Goal: Check status: Check status

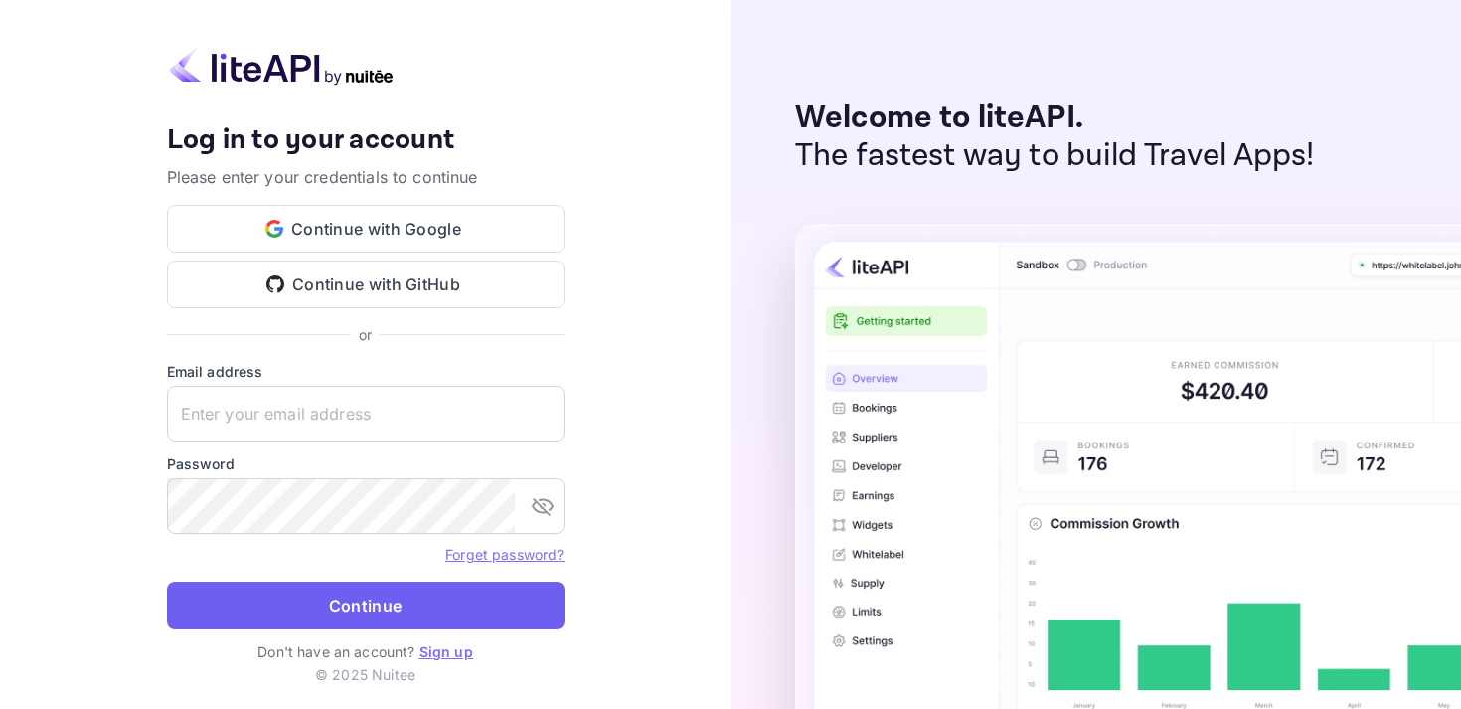
type input "[EMAIL_ADDRESS][DOMAIN_NAME]"
click at [349, 605] on button "Continue" at bounding box center [366, 605] width 398 height 48
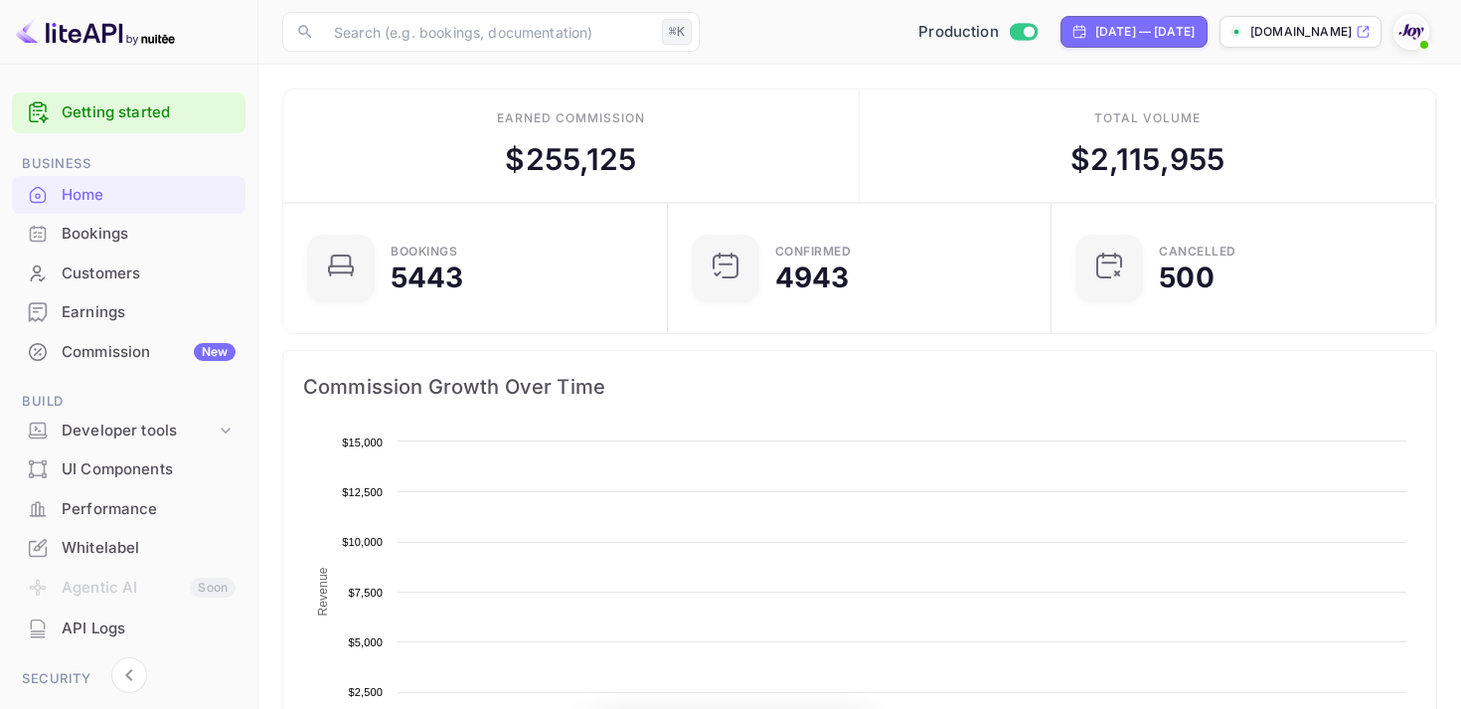
scroll to position [323, 373]
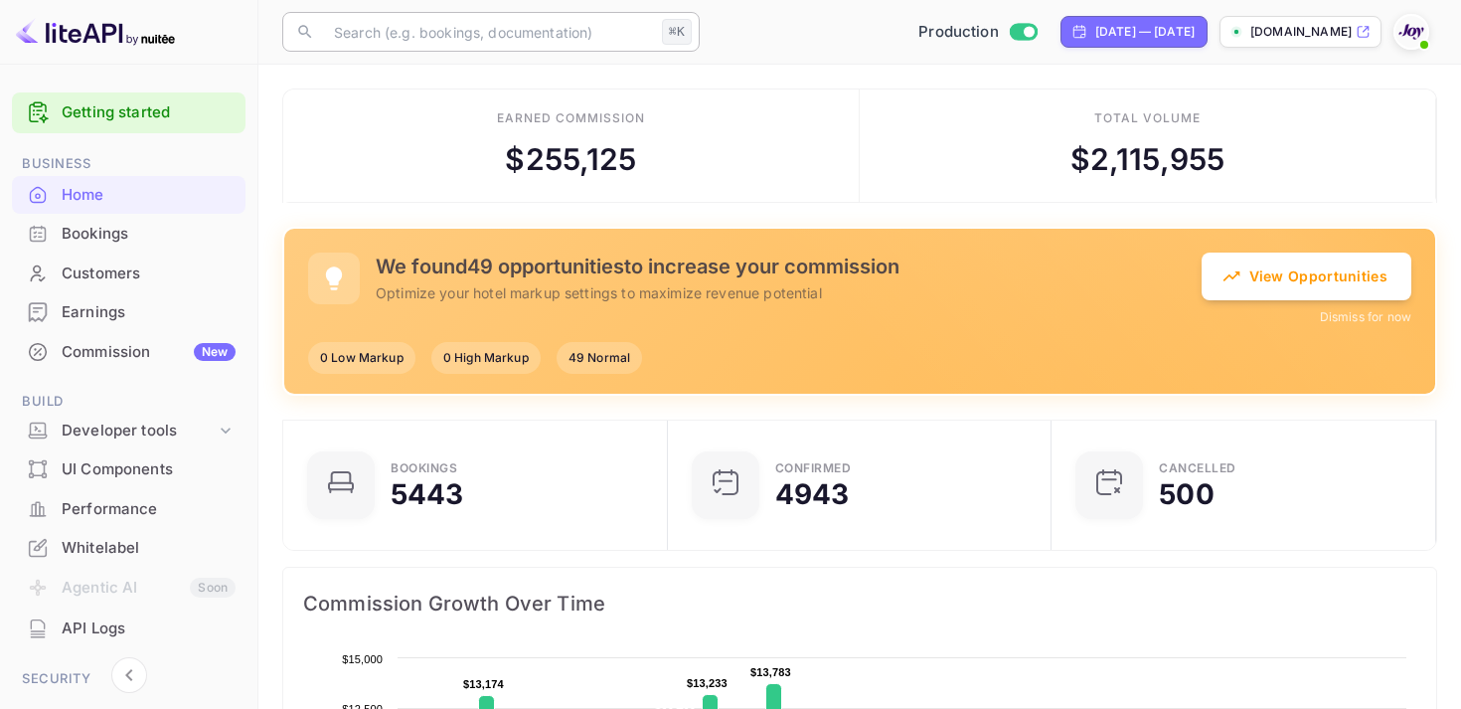
click at [416, 33] on input "text" at bounding box center [488, 32] width 332 height 40
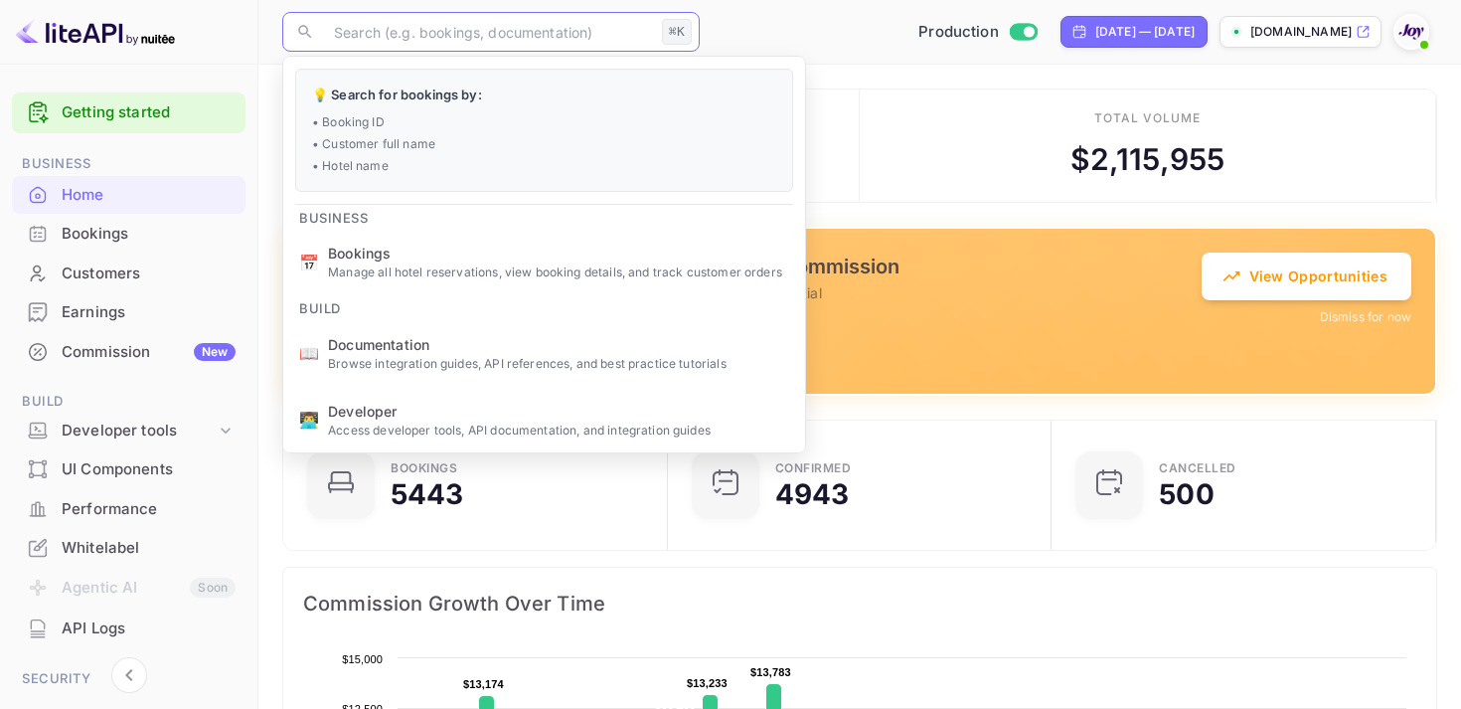
paste input "8962453"
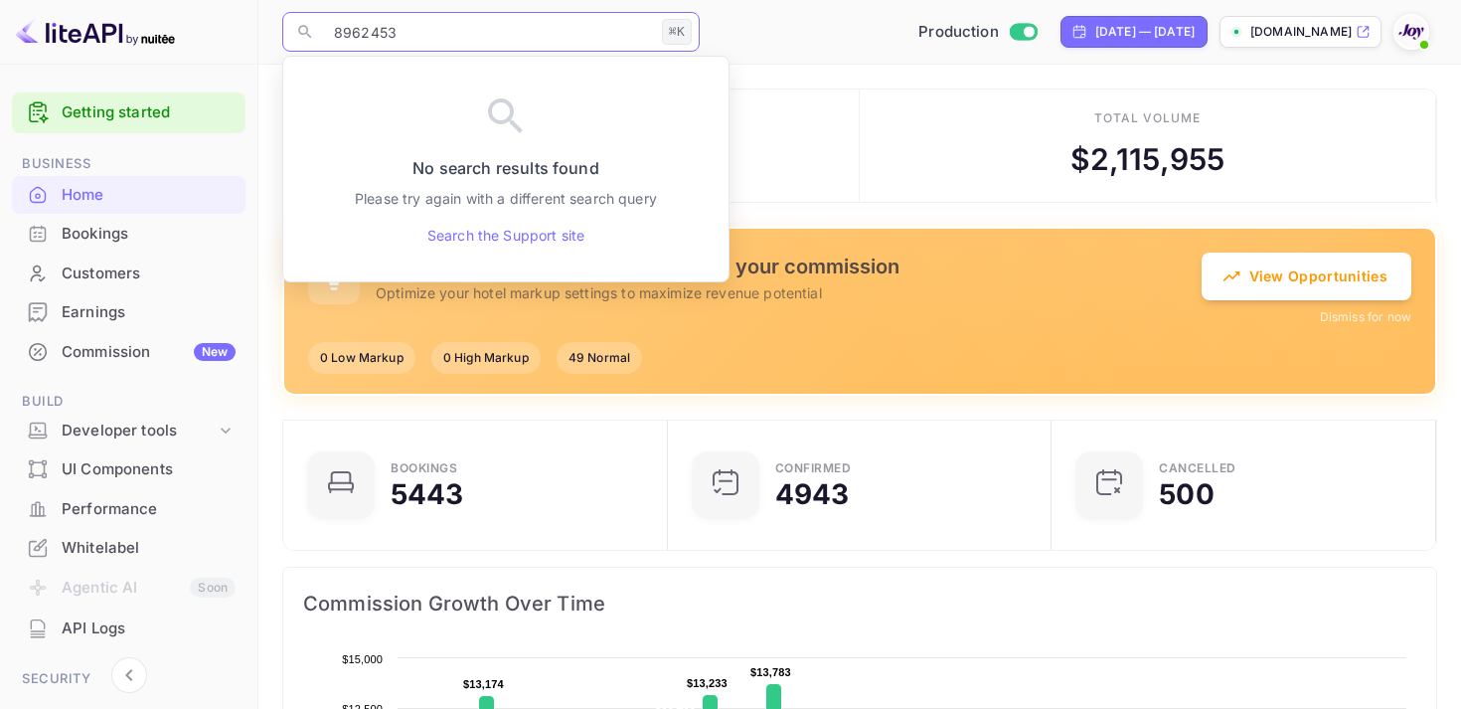
type input "8962453"
click at [101, 243] on div "Bookings" at bounding box center [149, 234] width 174 height 23
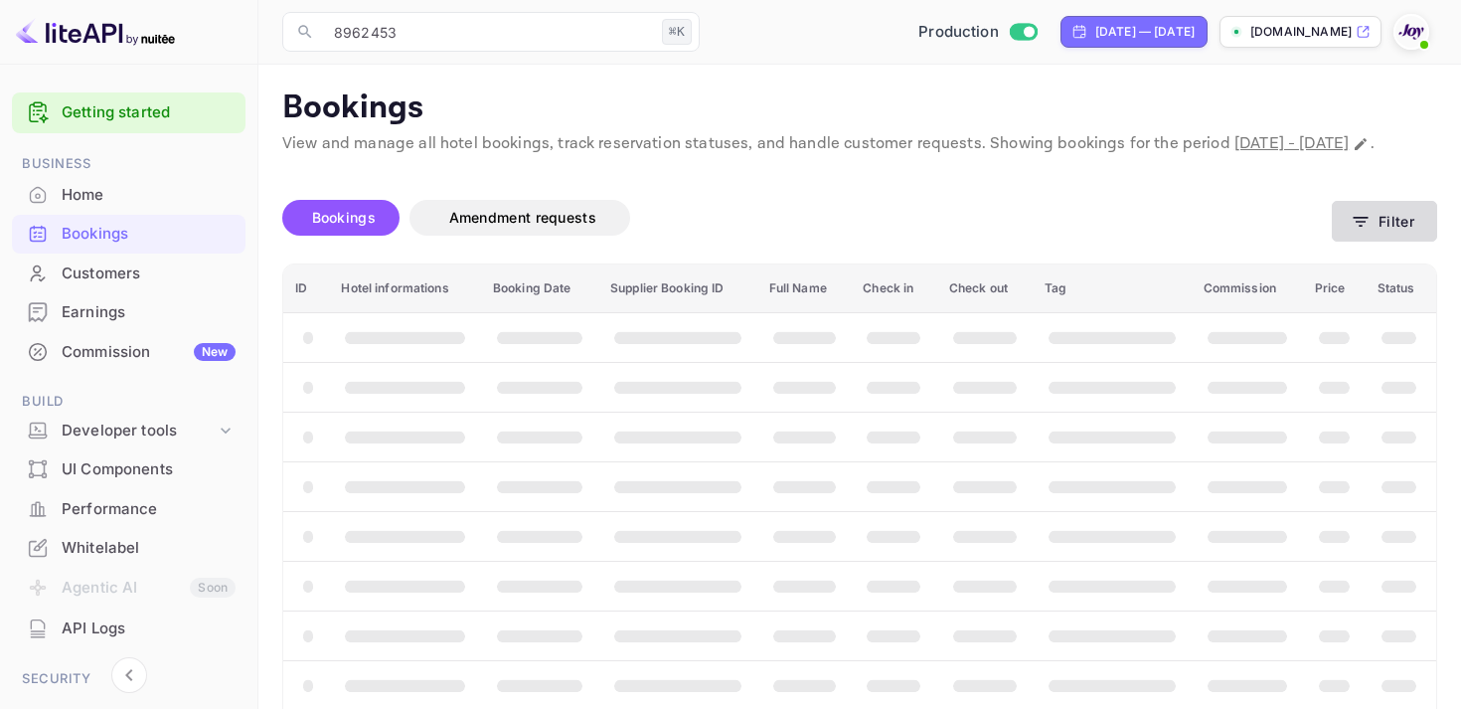
click at [1384, 242] on button "Filter" at bounding box center [1384, 221] width 105 height 41
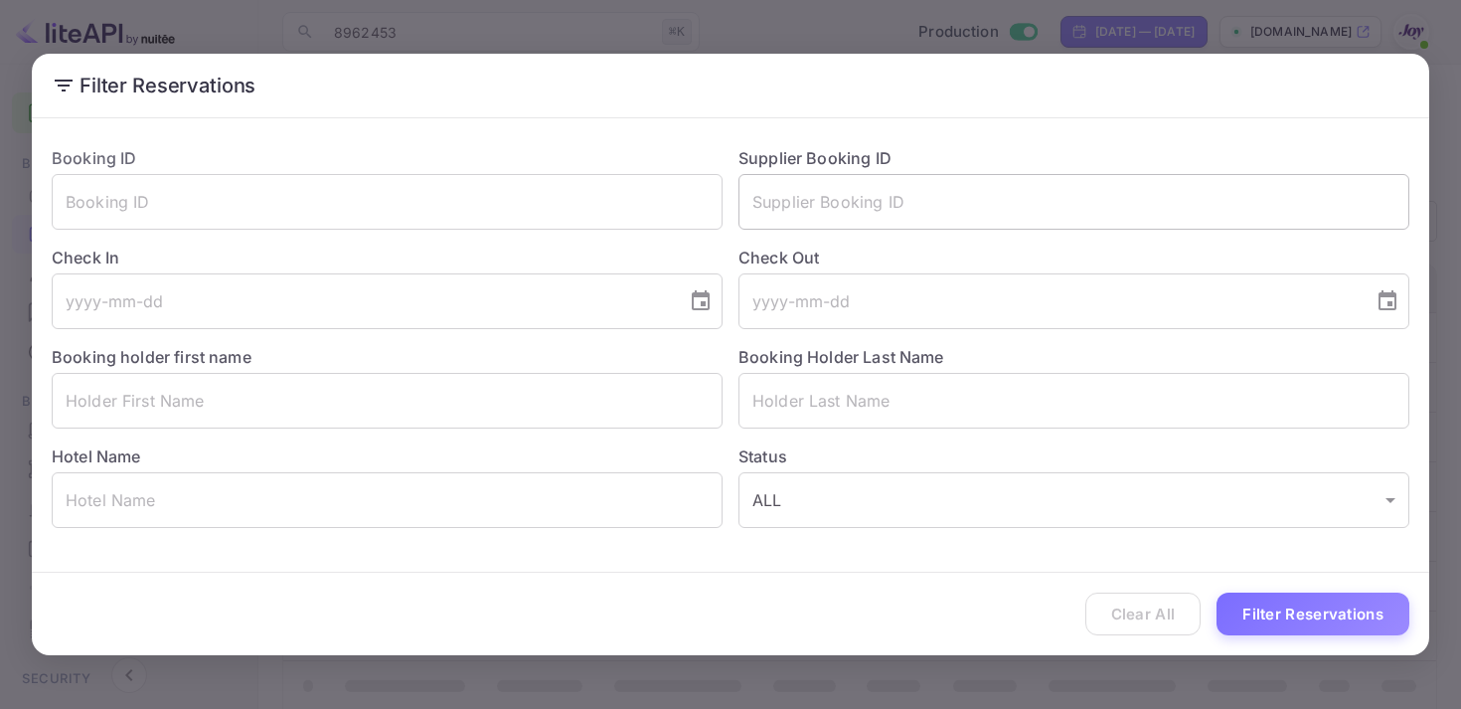
click at [884, 206] on input "text" at bounding box center [1074, 202] width 671 height 56
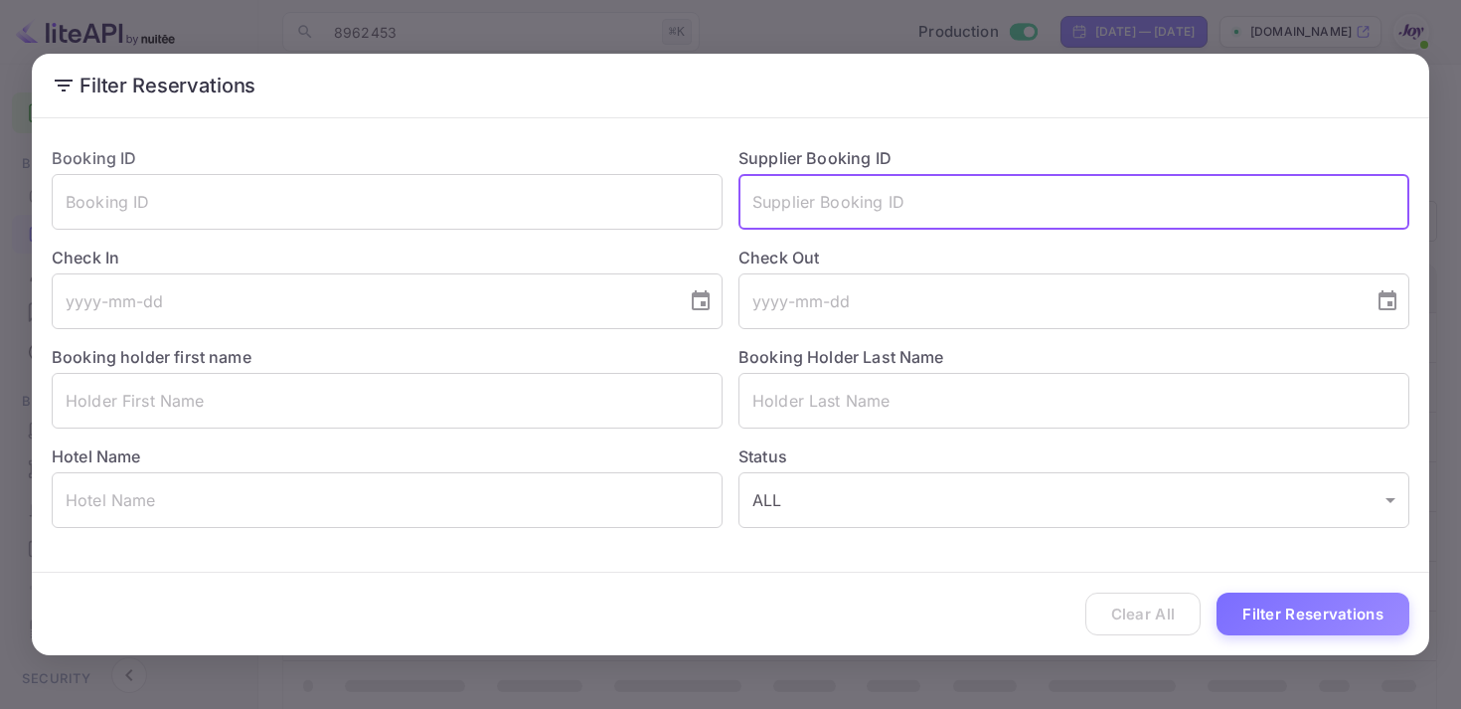
paste input "8962453"
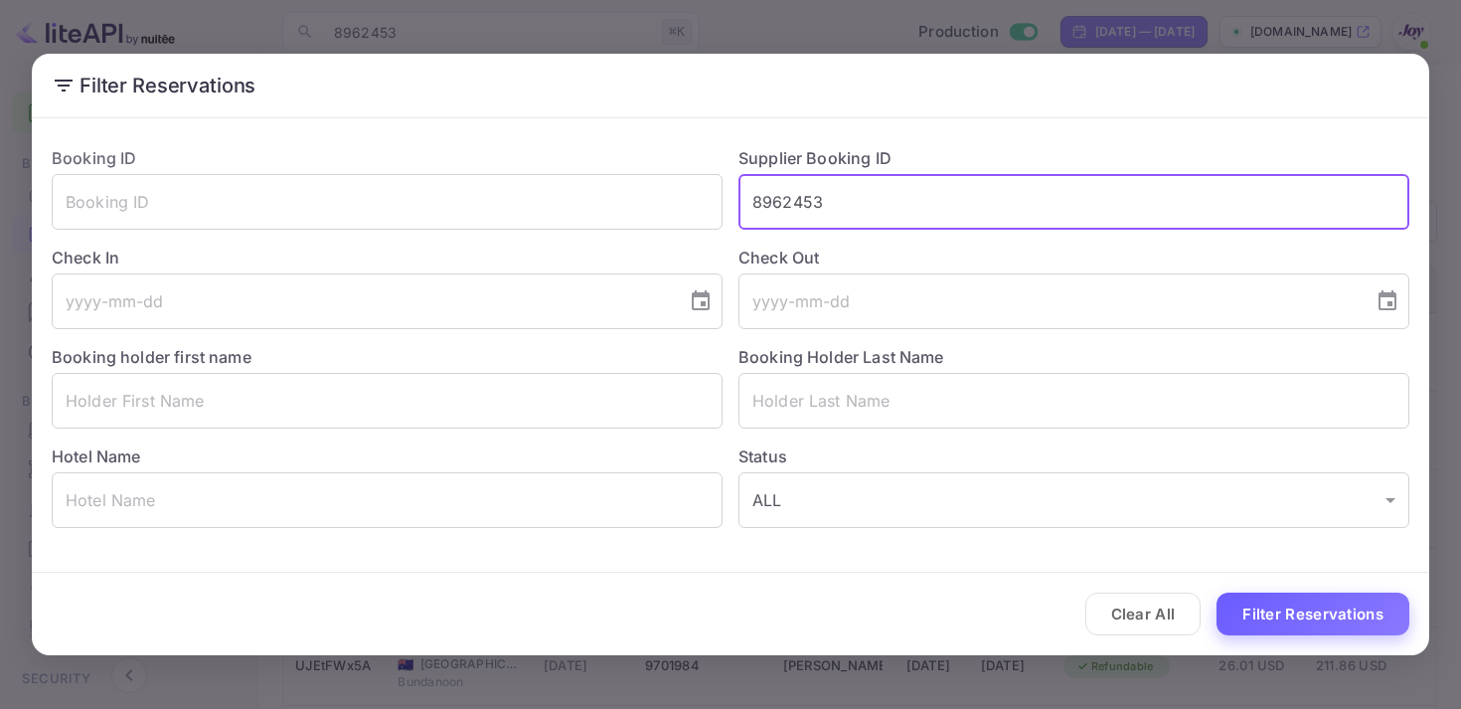
type input "8962453"
click at [1305, 619] on button "Filter Reservations" at bounding box center [1313, 613] width 193 height 43
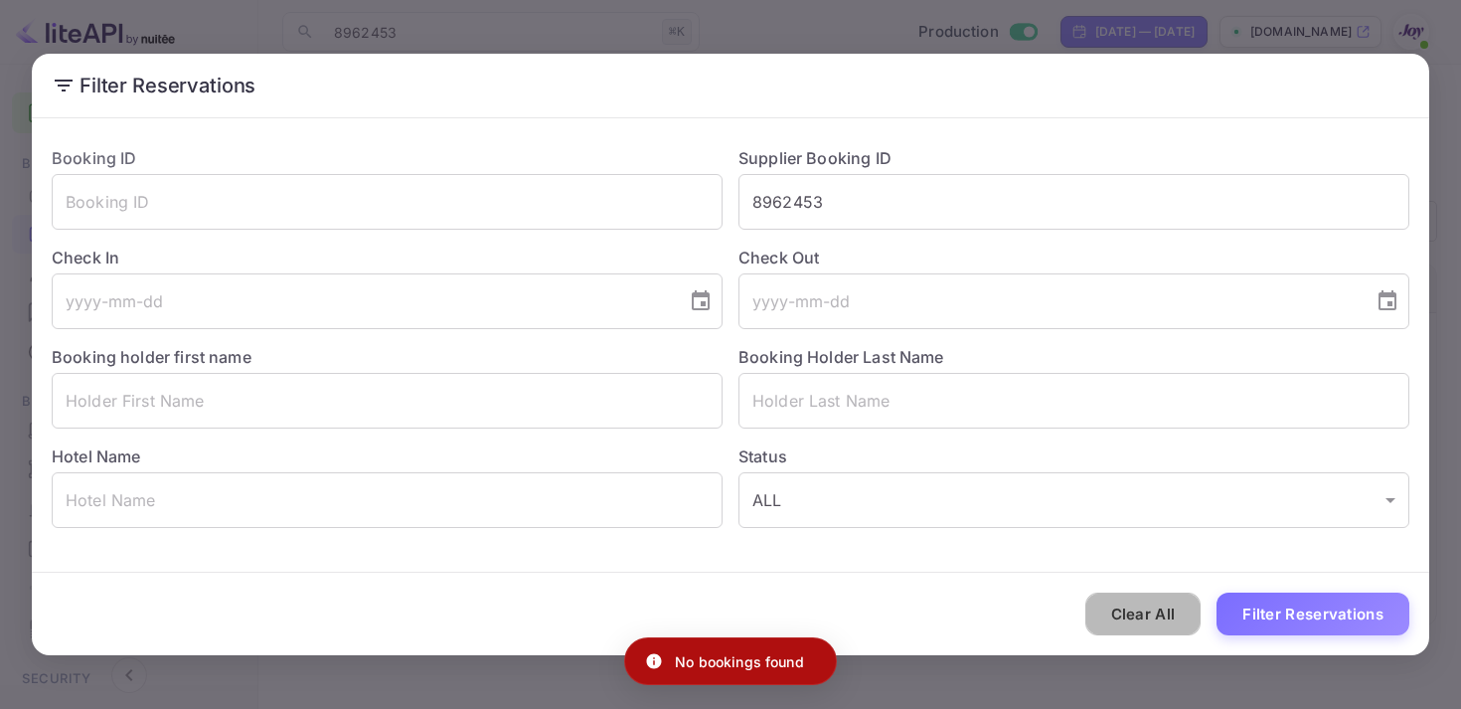
click at [1167, 625] on button "Clear All" at bounding box center [1143, 613] width 116 height 43
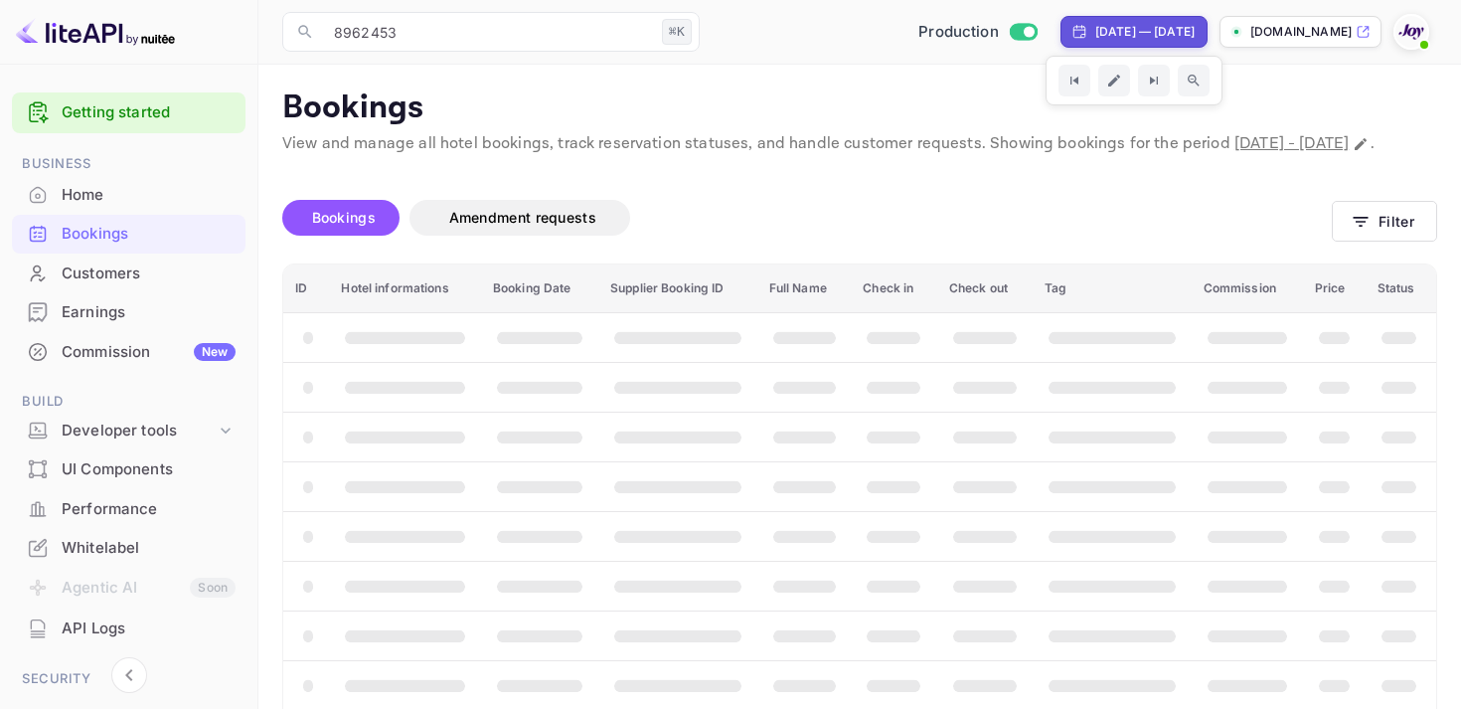
click at [1095, 24] on div "Aug 29, 2025 — Sep 28, 2025" at bounding box center [1144, 32] width 99 height 18
select select "7"
select select "2025"
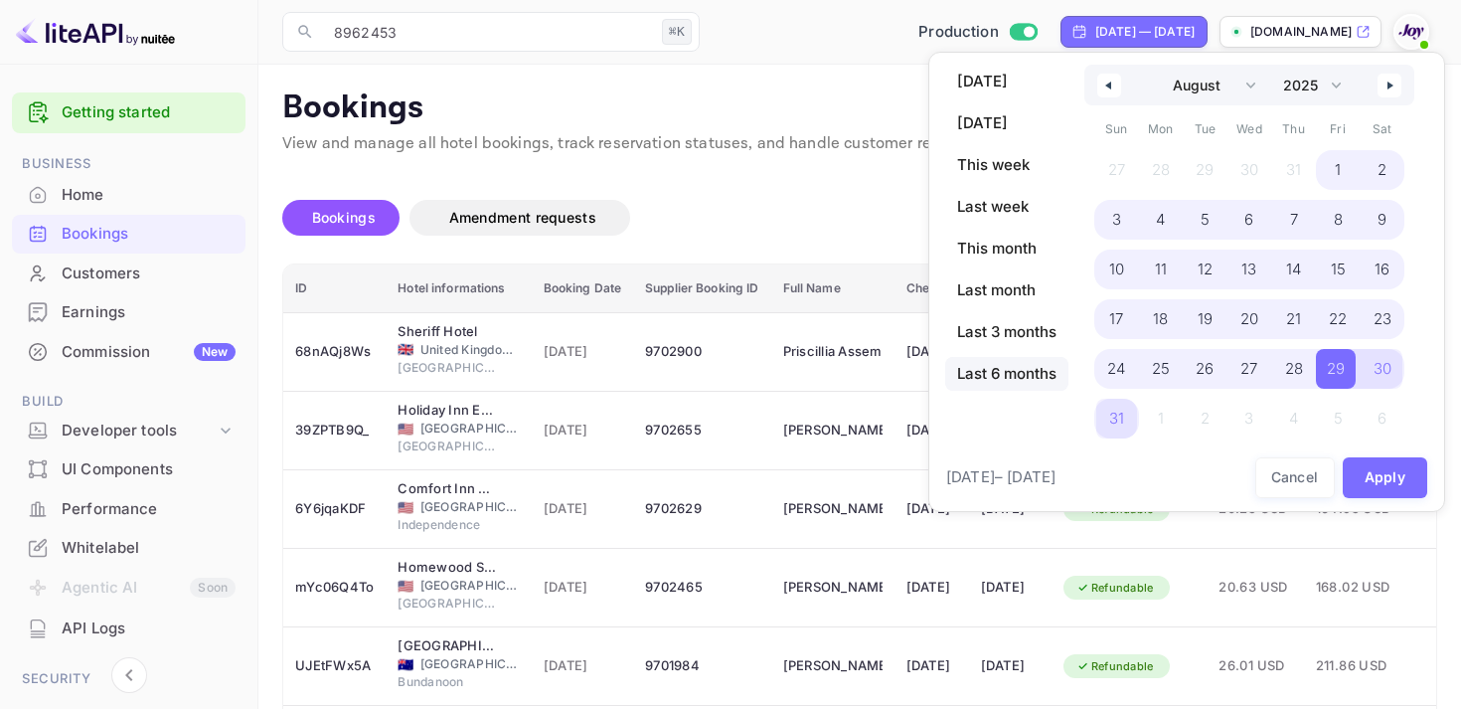
click at [996, 369] on span "Last 6 months" at bounding box center [1006, 374] width 123 height 34
select select "2"
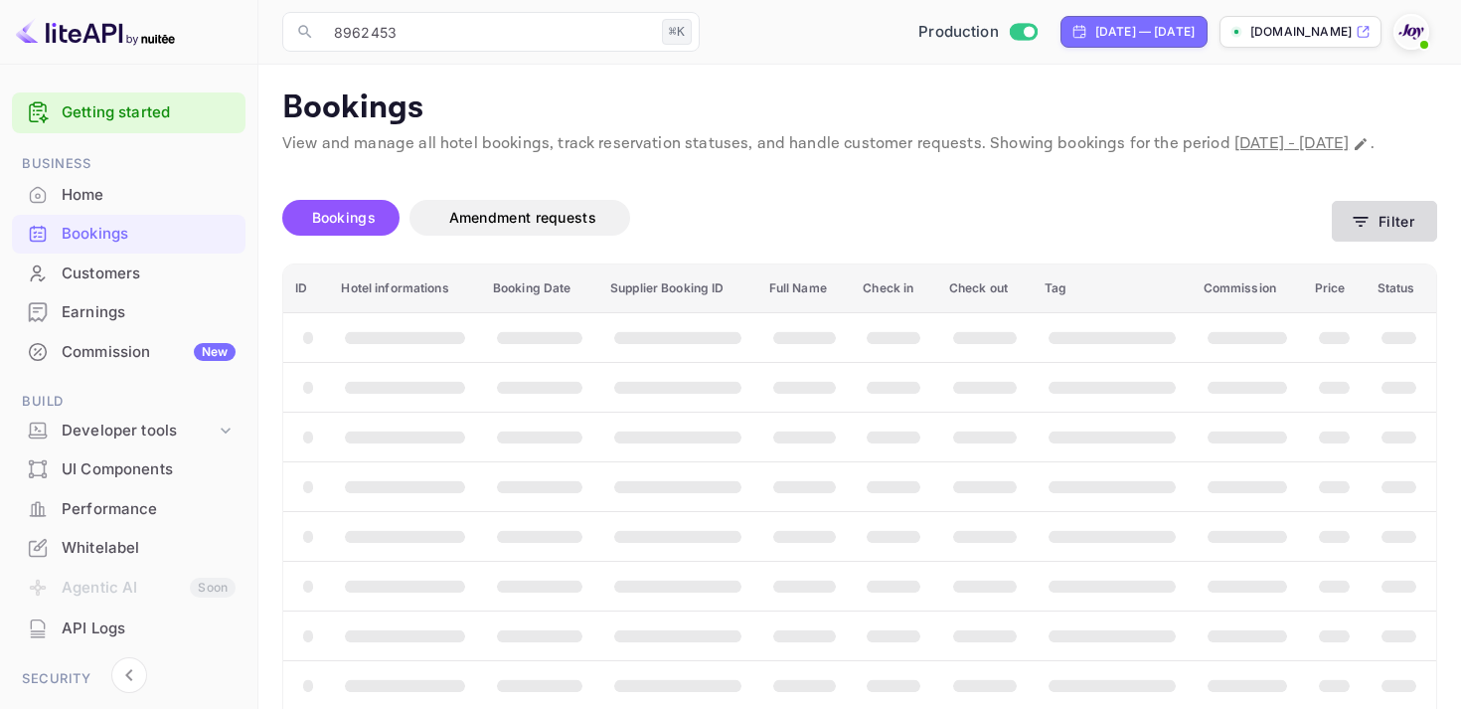
click at [1388, 242] on button "Filter" at bounding box center [1384, 221] width 105 height 41
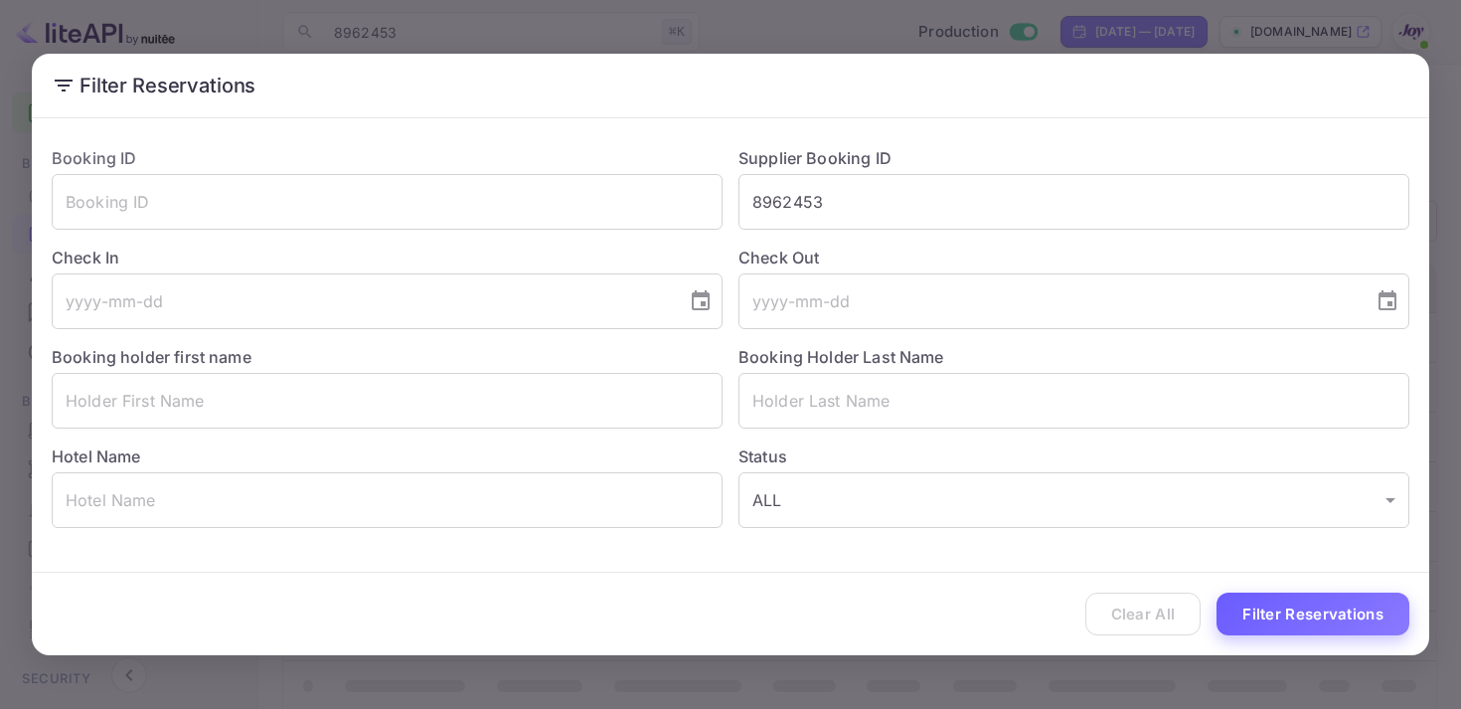
click at [1302, 625] on button "Filter Reservations" at bounding box center [1313, 613] width 193 height 43
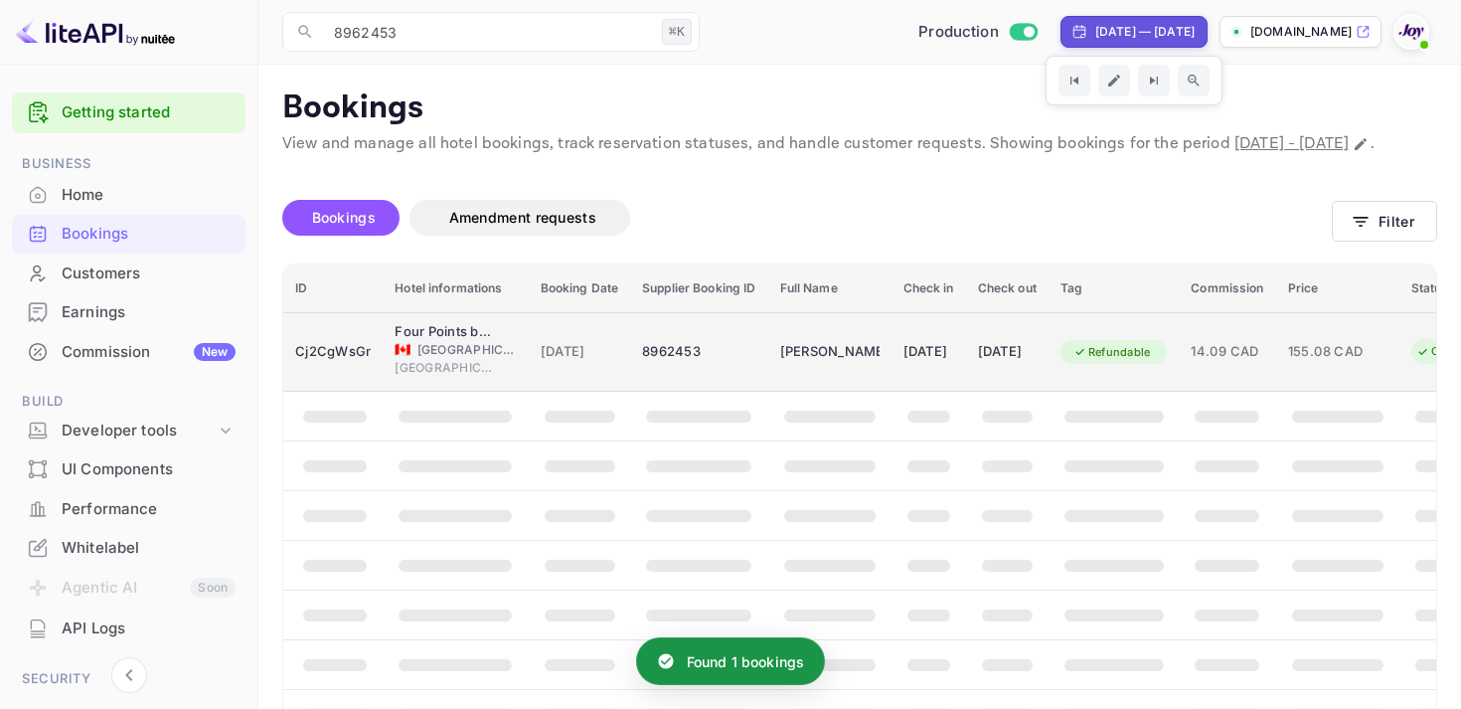
click at [895, 392] on td "24 Aug 2025" at bounding box center [929, 352] width 75 height 80
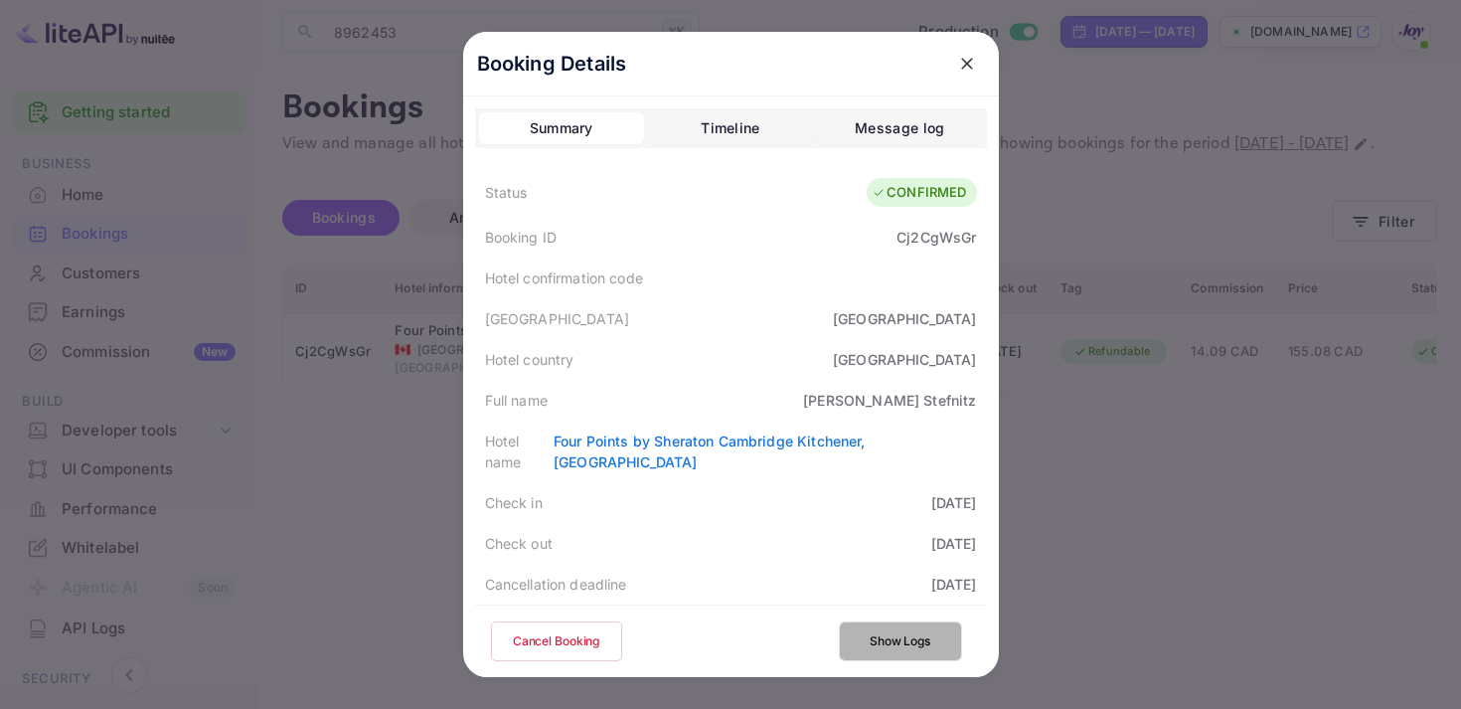
click at [900, 643] on button "Show Logs" at bounding box center [900, 641] width 123 height 40
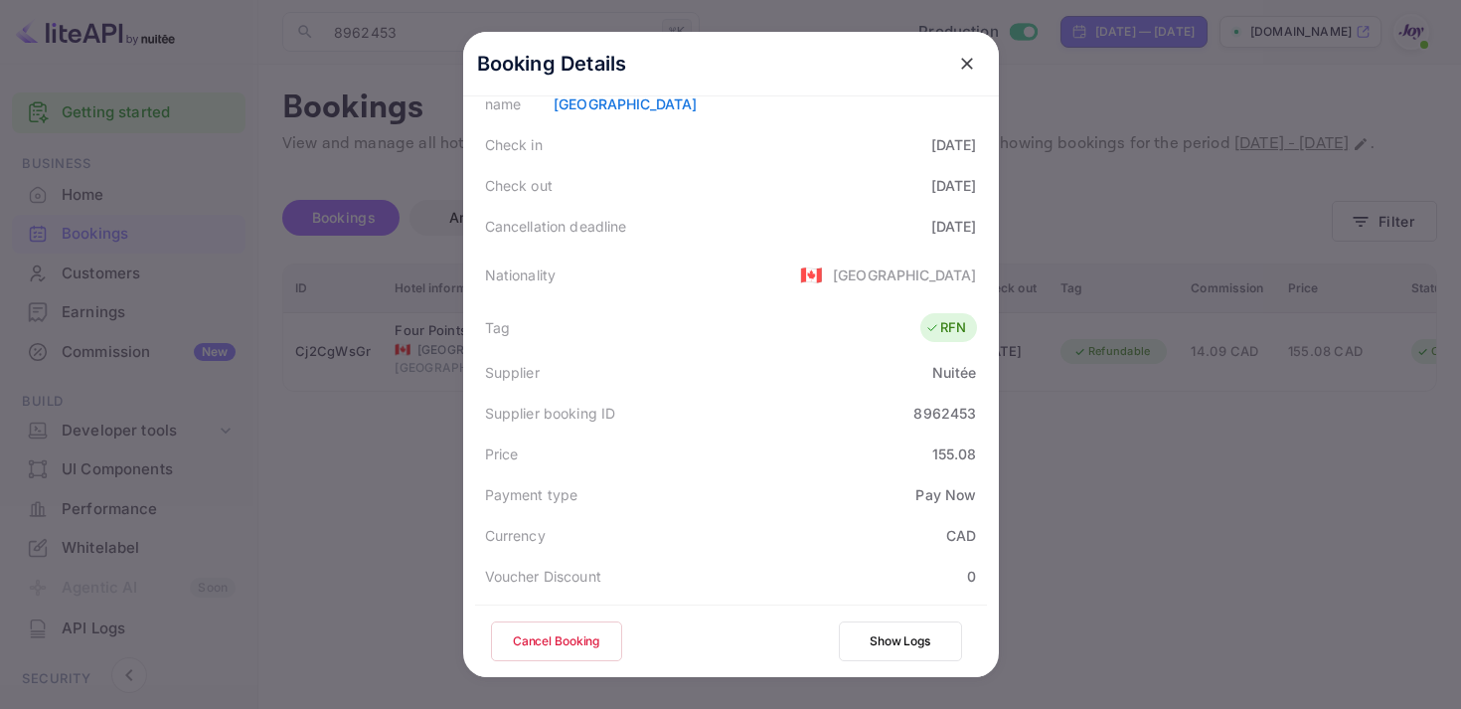
scroll to position [576, 0]
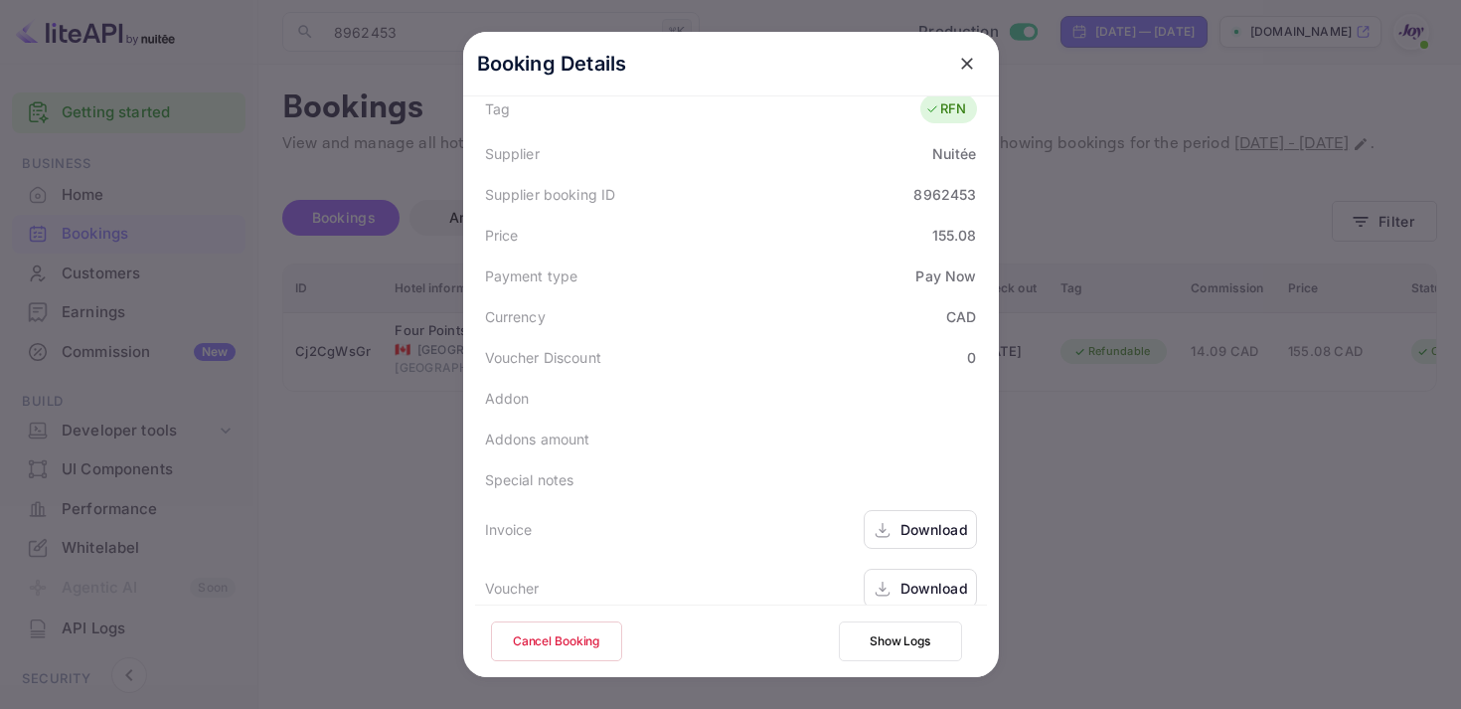
click at [893, 512] on div "Download" at bounding box center [920, 529] width 113 height 39
click at [913, 577] on div "Download" at bounding box center [935, 587] width 68 height 21
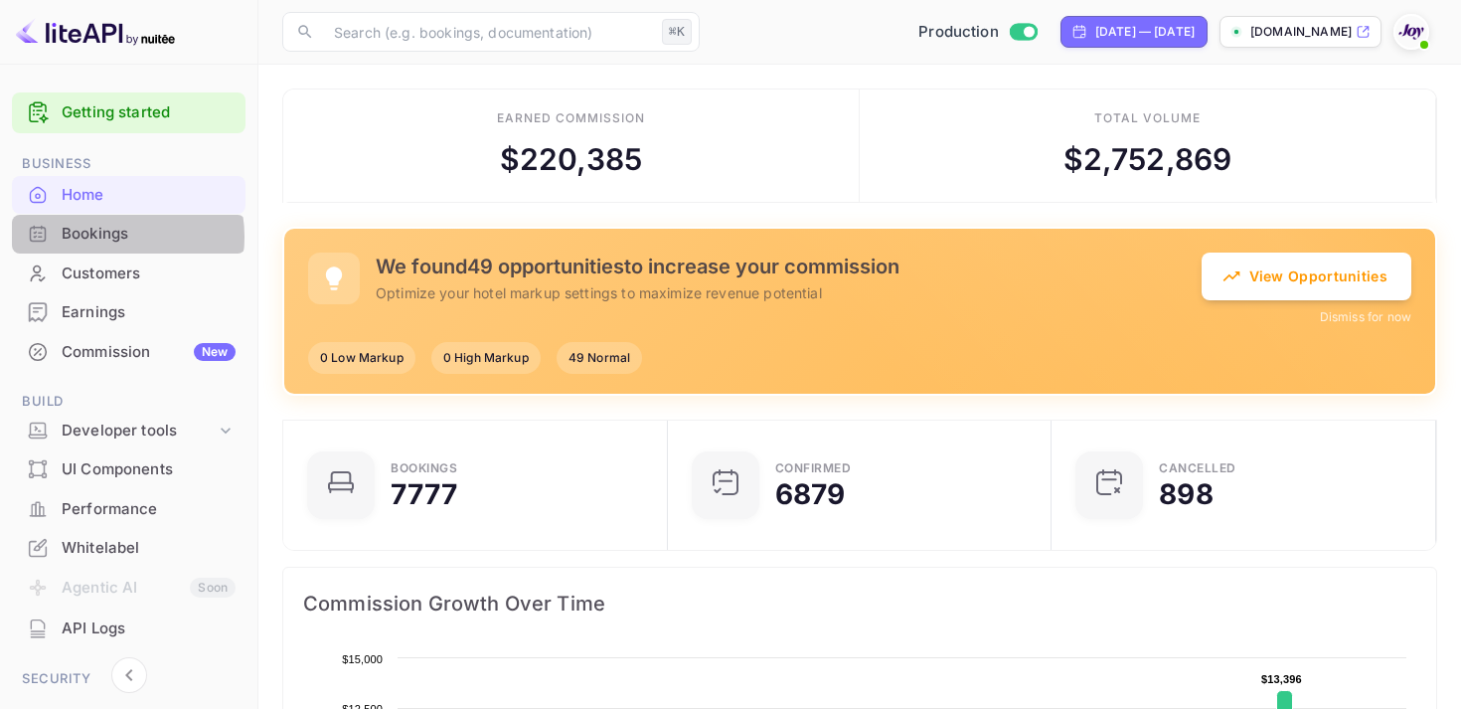
click at [102, 237] on div "Bookings" at bounding box center [149, 234] width 174 height 23
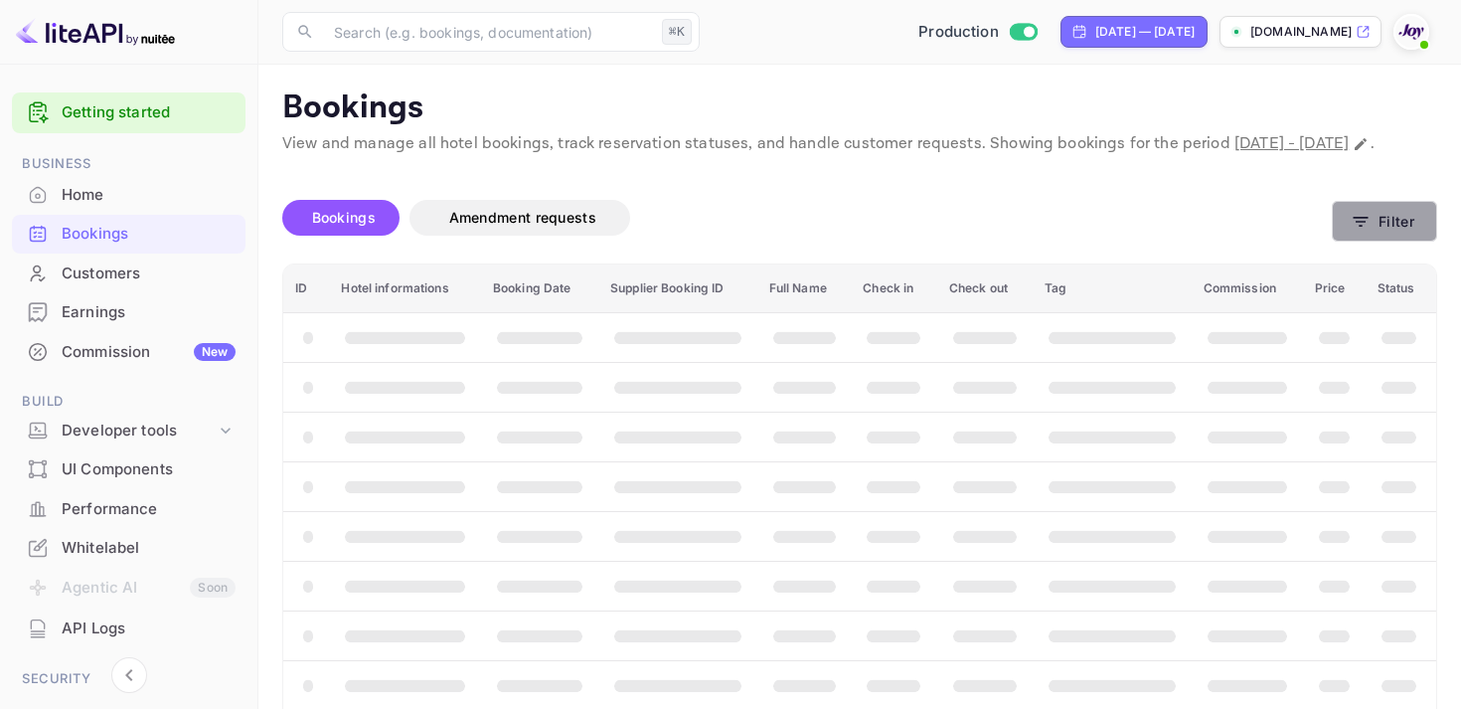
click at [1397, 242] on button "Filter" at bounding box center [1384, 221] width 105 height 41
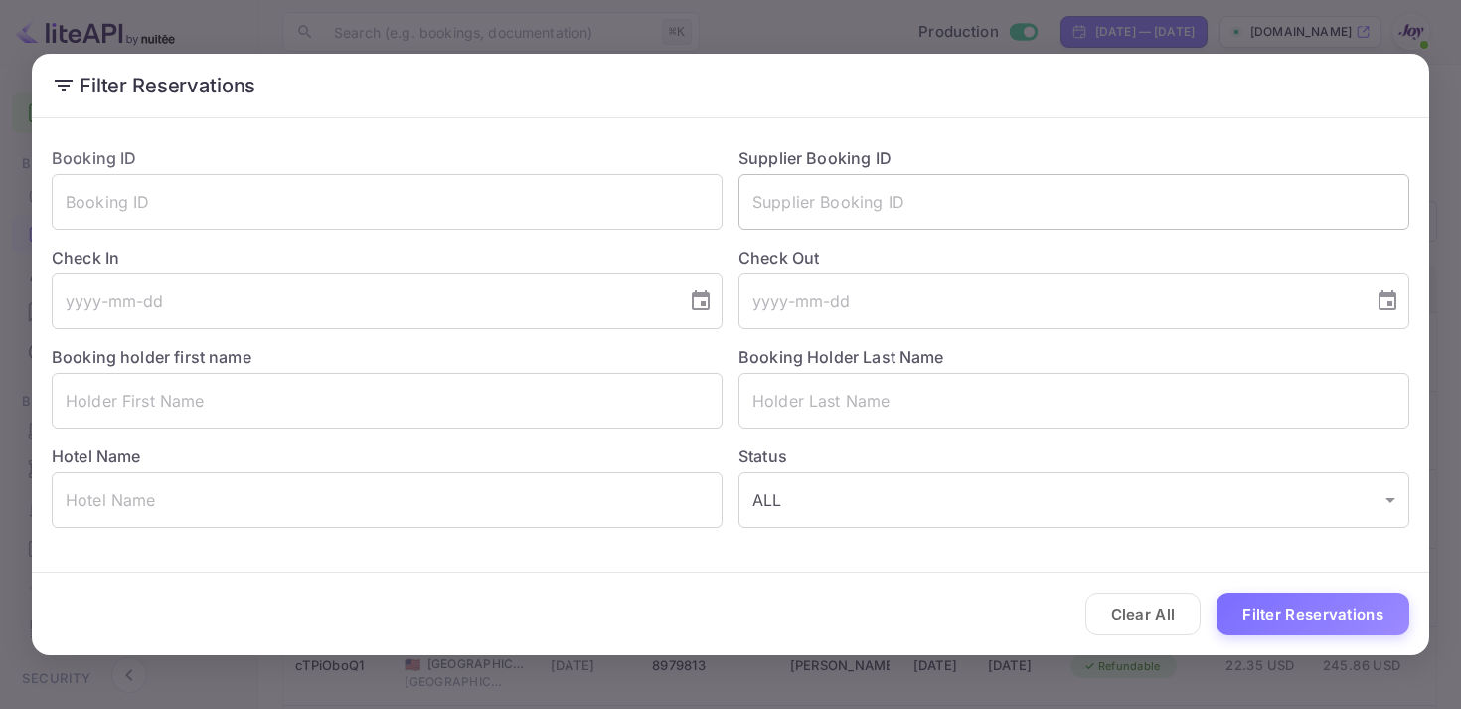
click at [847, 210] on input "text" at bounding box center [1074, 202] width 671 height 56
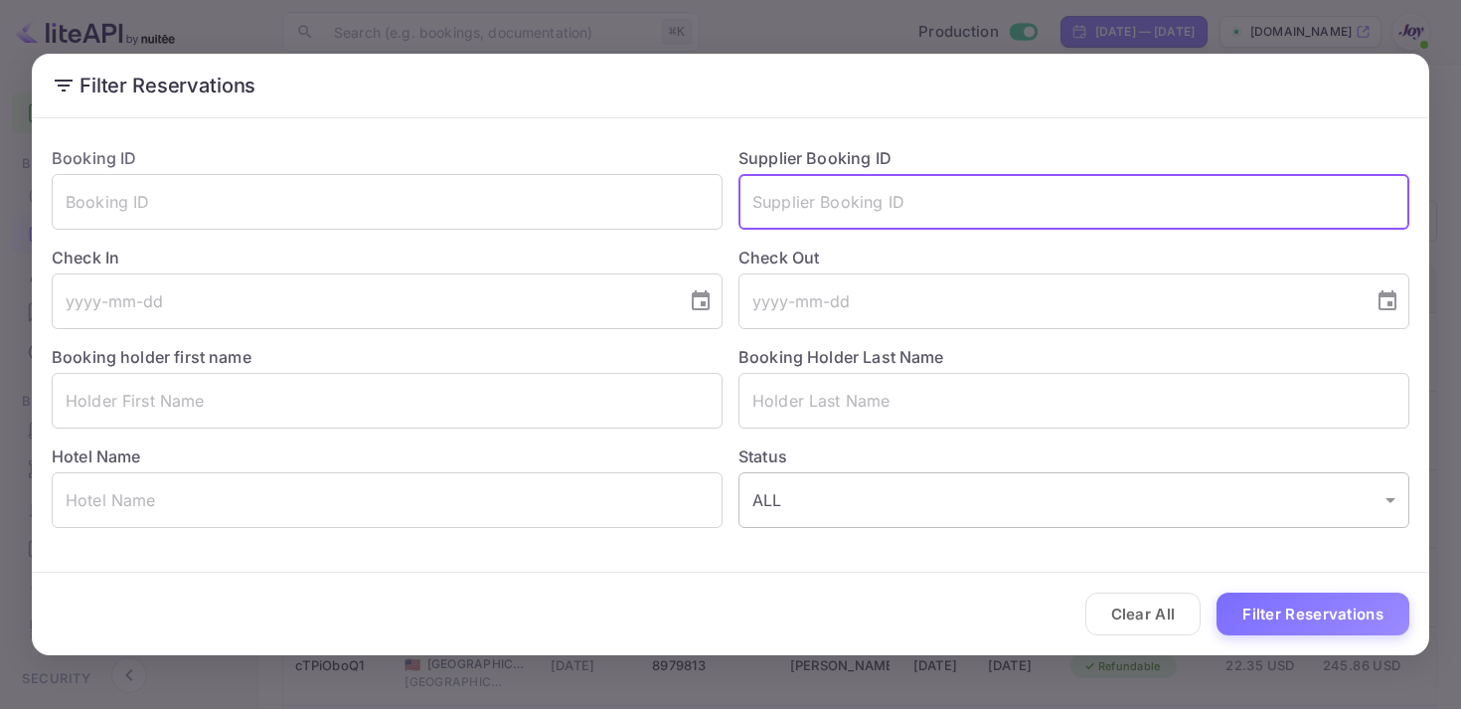
paste input "9163065"
type input "9163065"
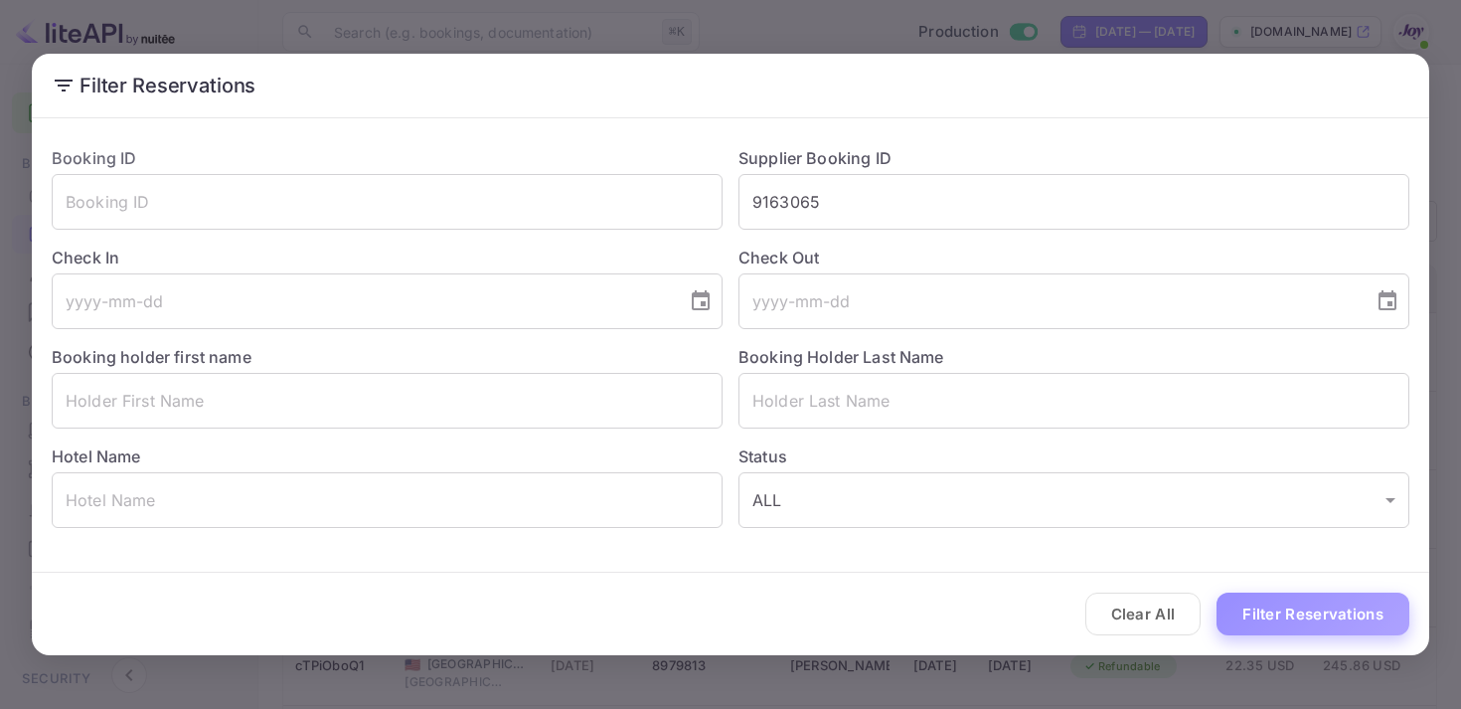
click at [1281, 625] on button "Filter Reservations" at bounding box center [1313, 613] width 193 height 43
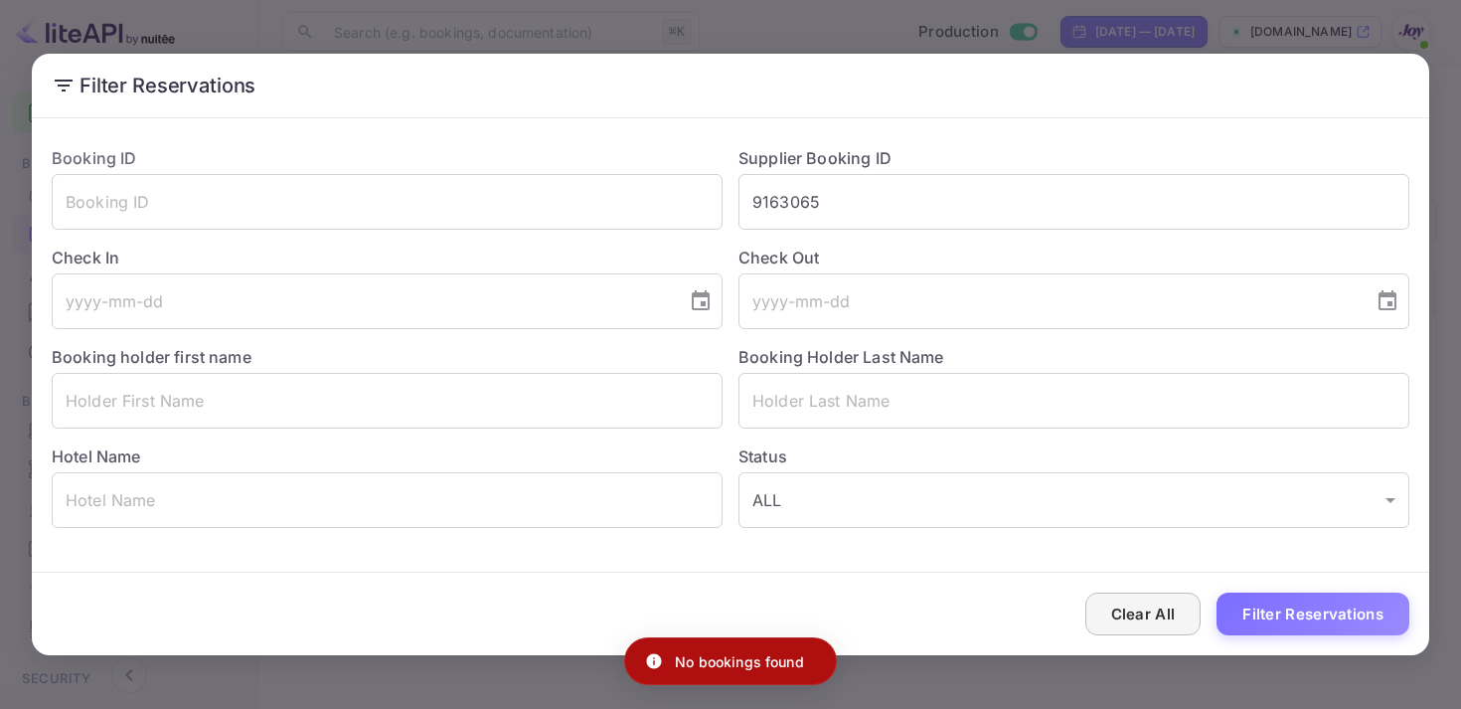
click at [1126, 609] on button "Clear All" at bounding box center [1143, 613] width 116 height 43
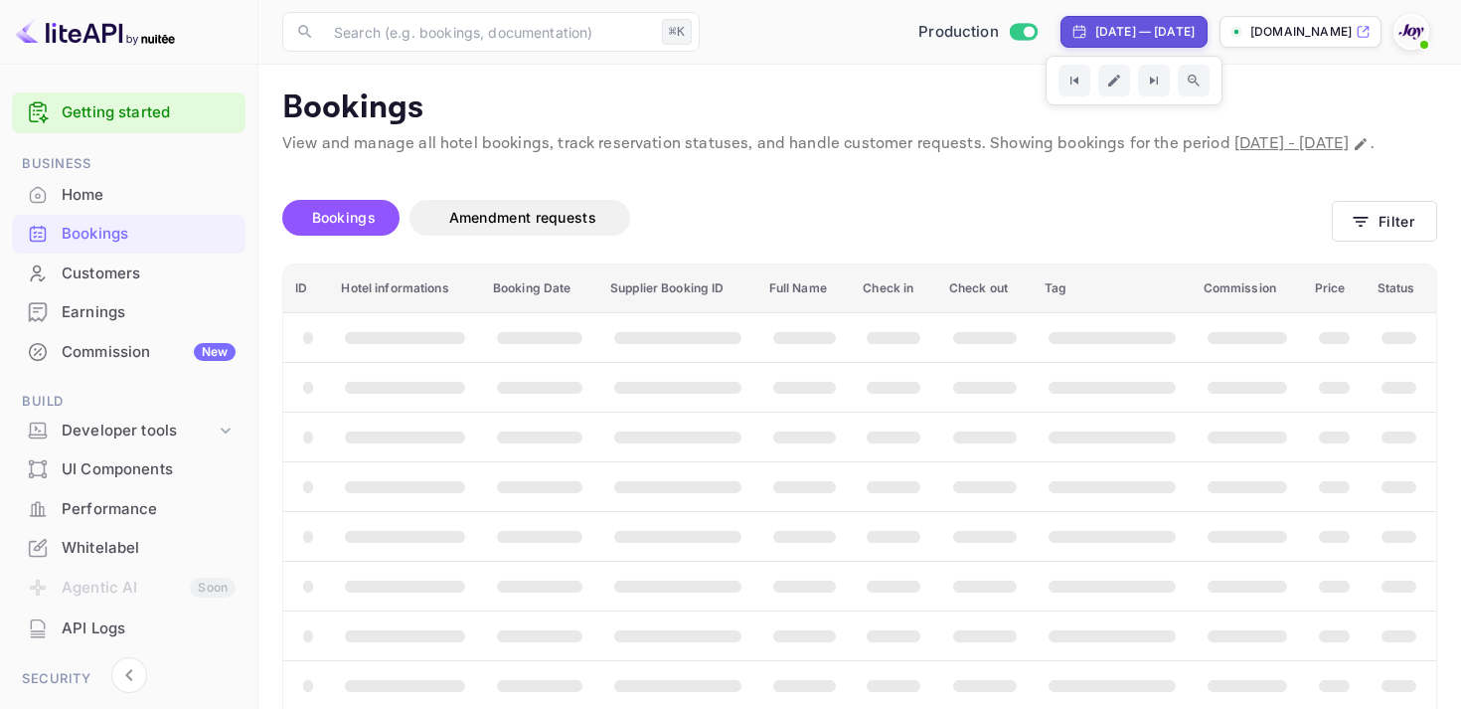
click at [1095, 28] on div "[DATE] — [DATE]" at bounding box center [1144, 32] width 99 height 18
select select "6"
select select "2025"
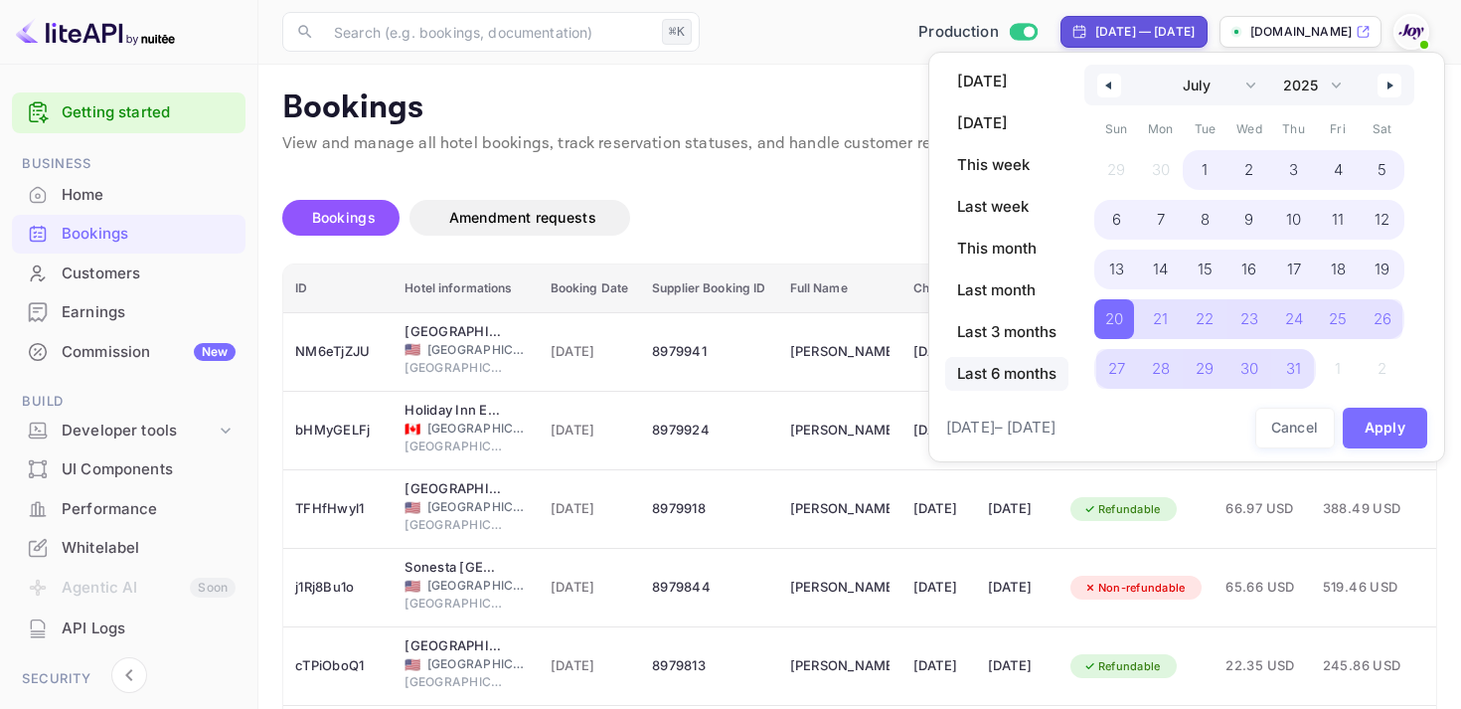
click at [1009, 382] on span "Last 6 months" at bounding box center [1006, 374] width 123 height 34
select select "2"
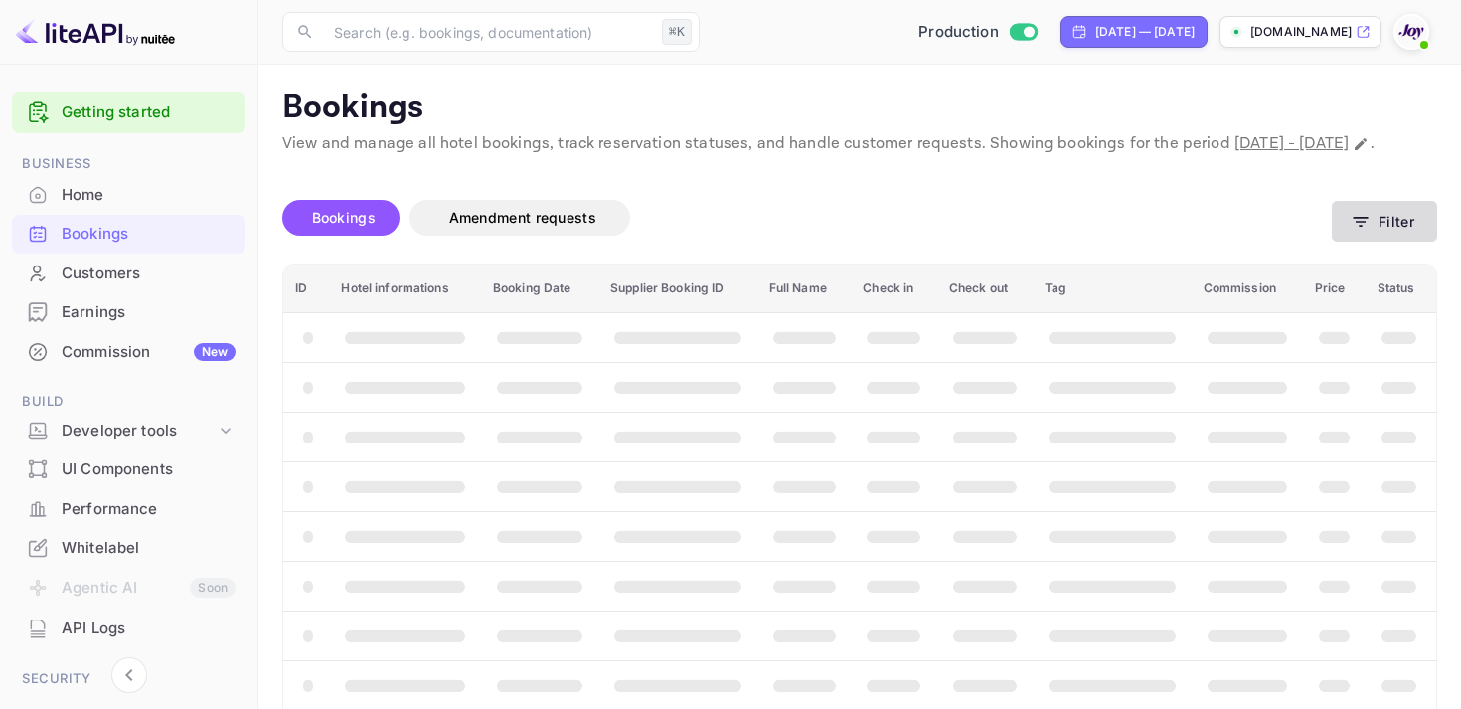
click at [1370, 224] on button "Filter" at bounding box center [1384, 221] width 105 height 41
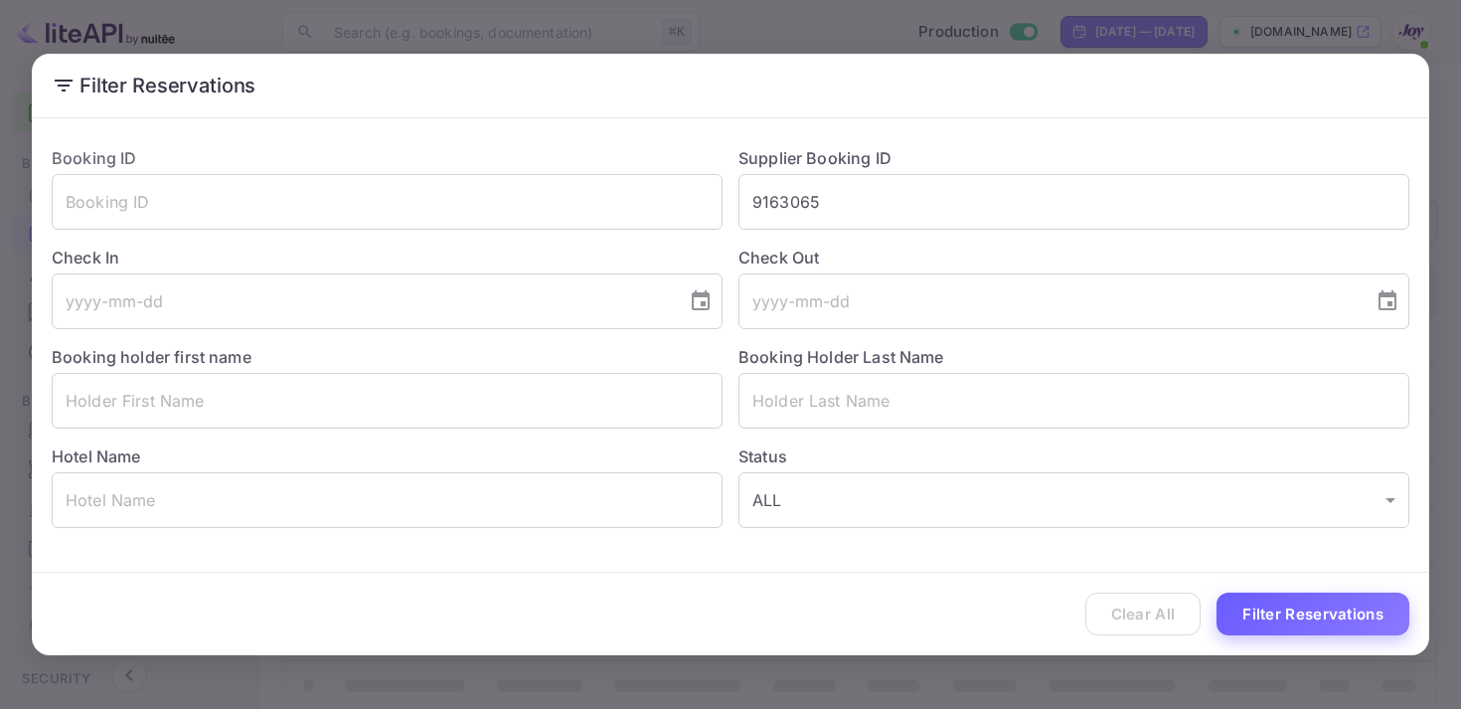
click at [1288, 634] on button "Filter Reservations" at bounding box center [1313, 613] width 193 height 43
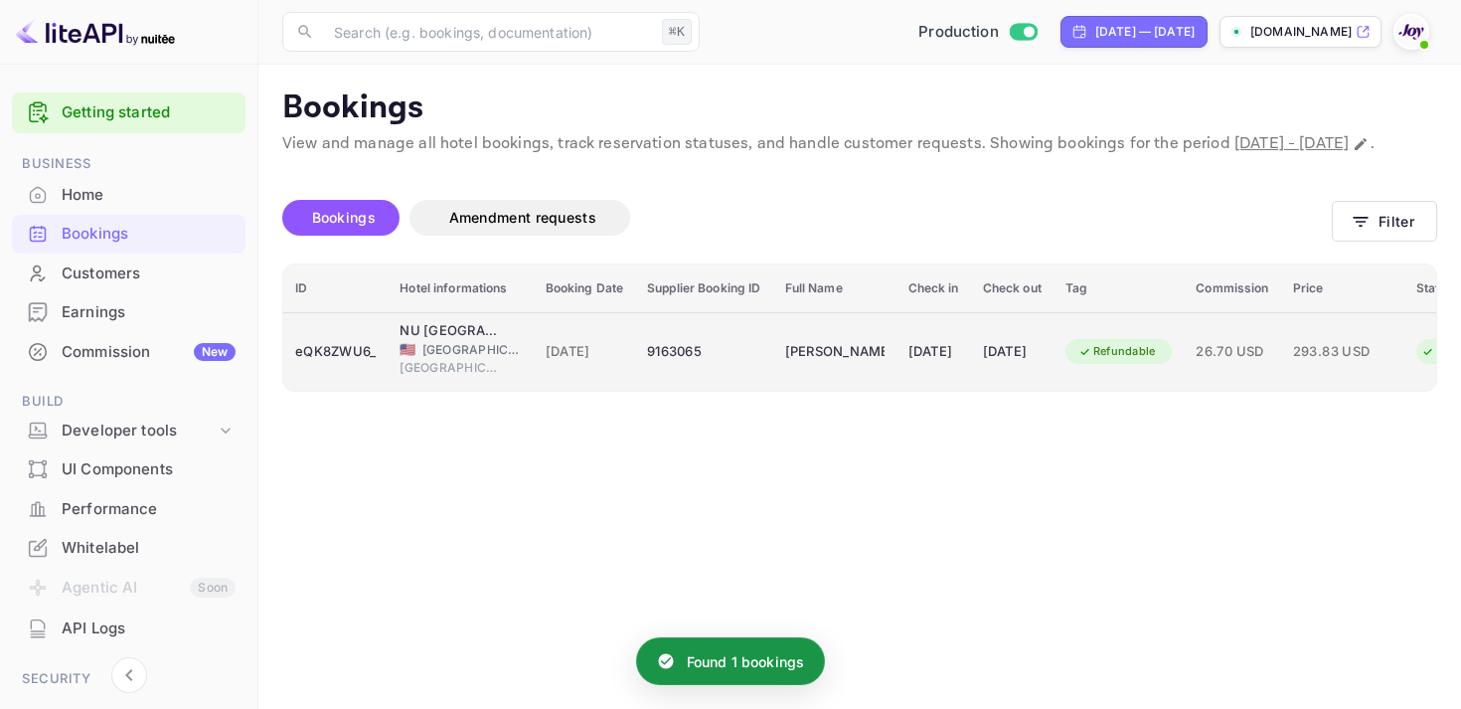
click at [642, 391] on td "9163065" at bounding box center [703, 351] width 137 height 79
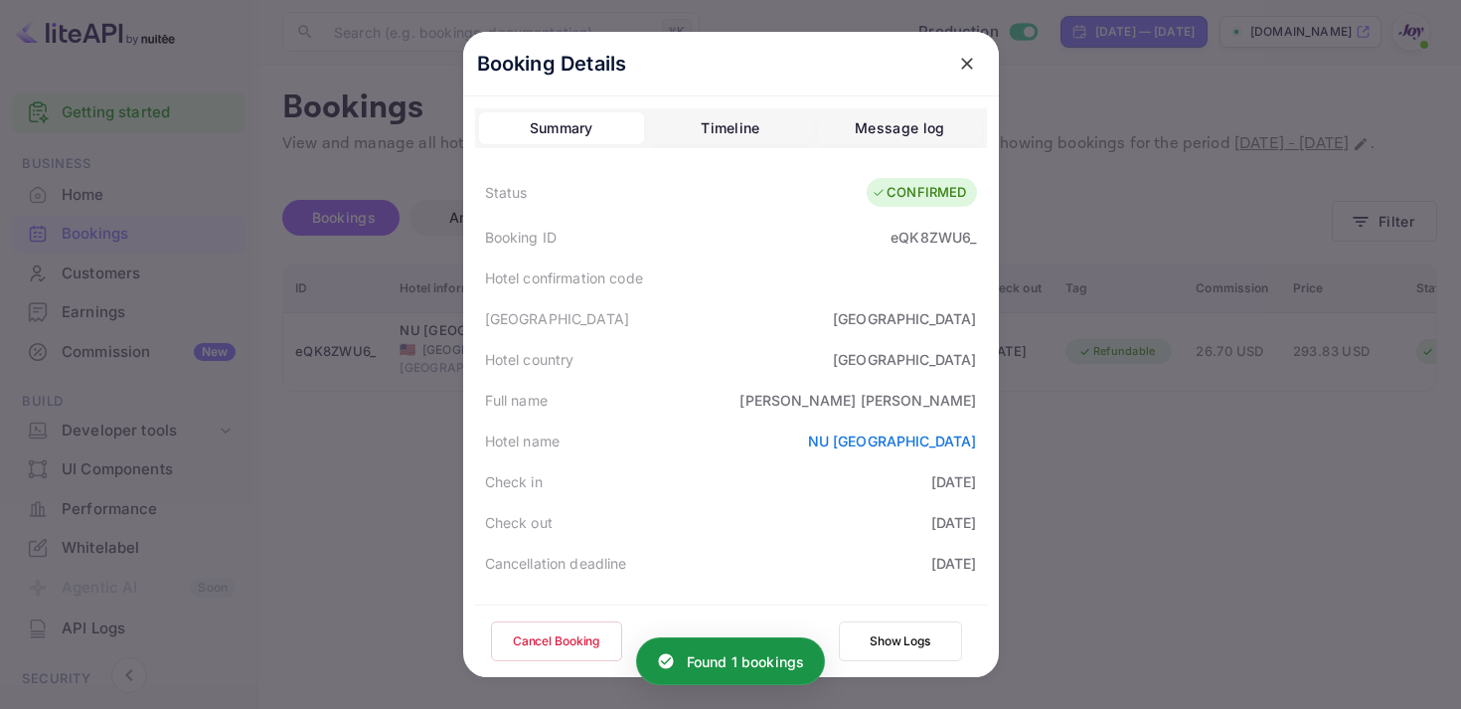
scroll to position [576, 0]
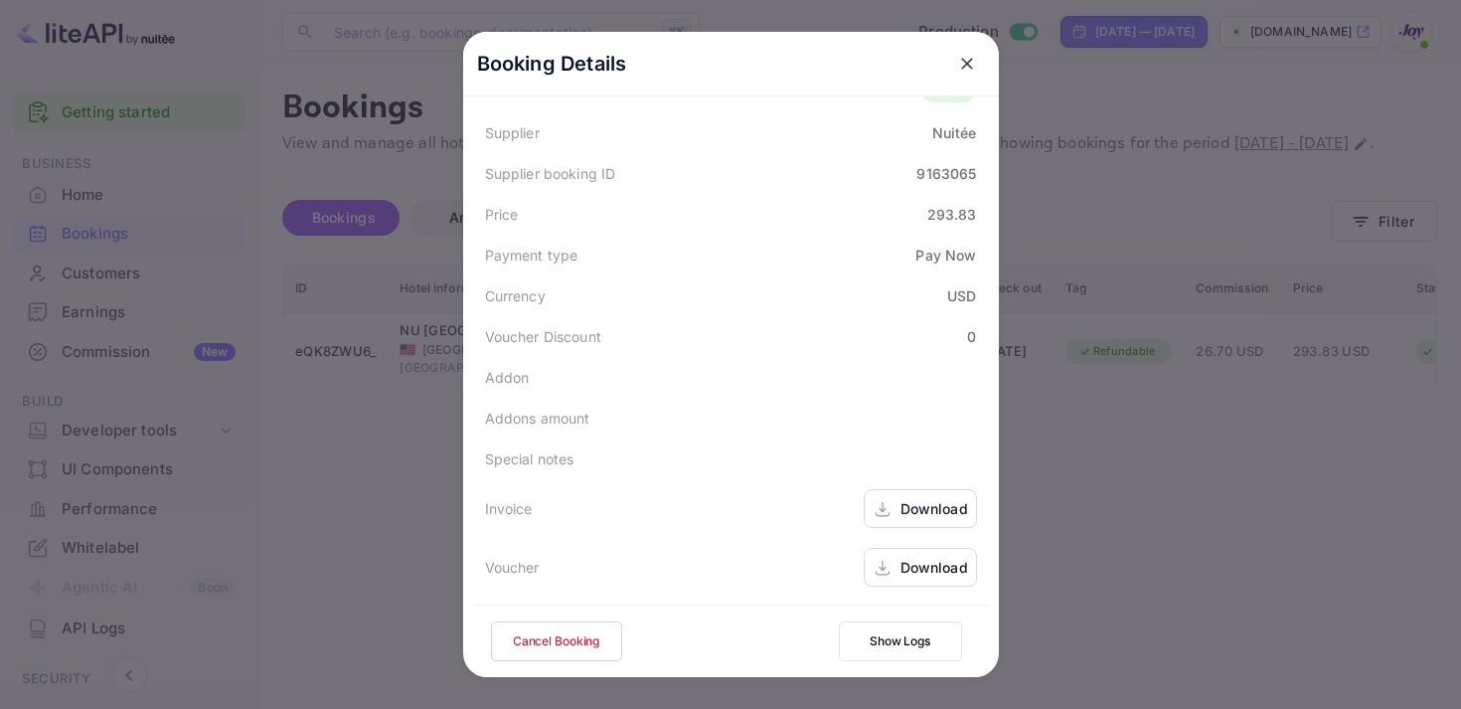
click at [904, 522] on div "Download" at bounding box center [920, 508] width 113 height 39
click at [912, 575] on div "Download" at bounding box center [935, 567] width 68 height 21
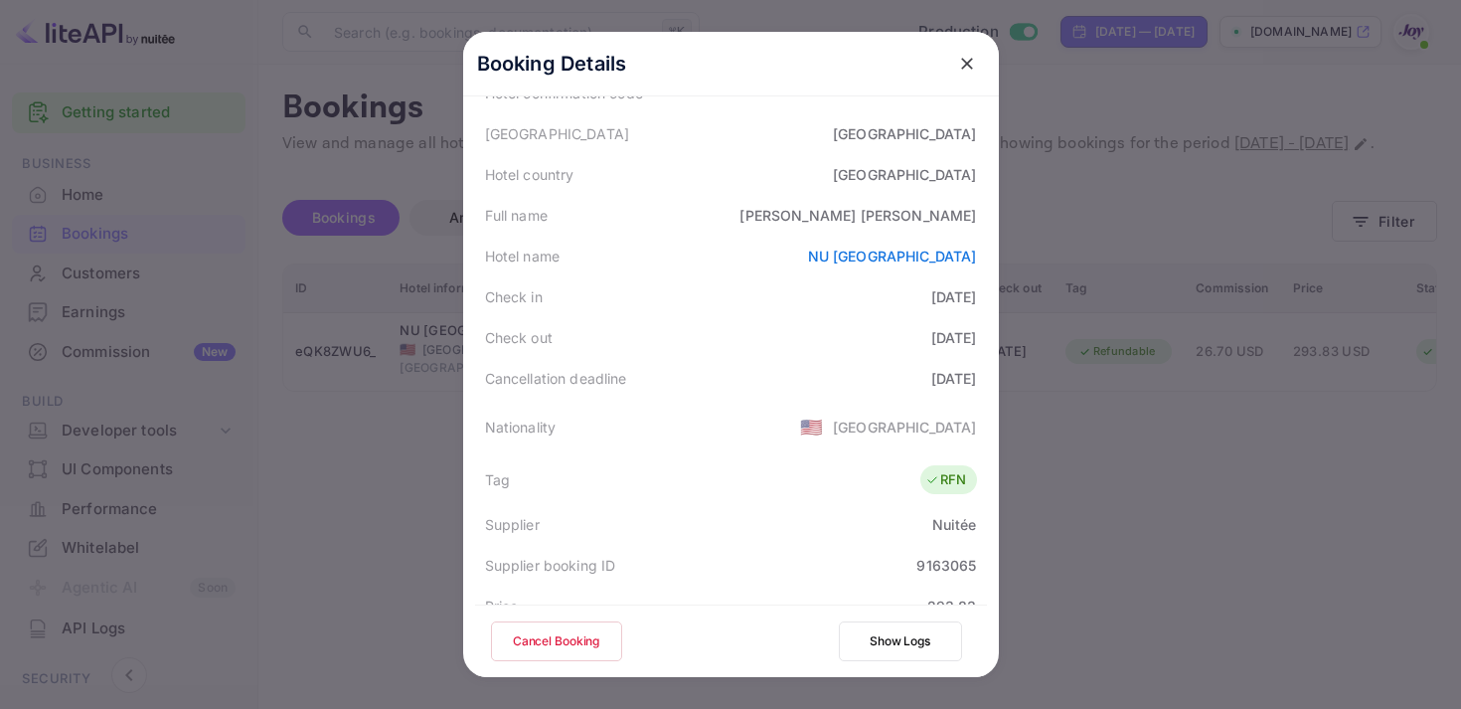
scroll to position [54, 0]
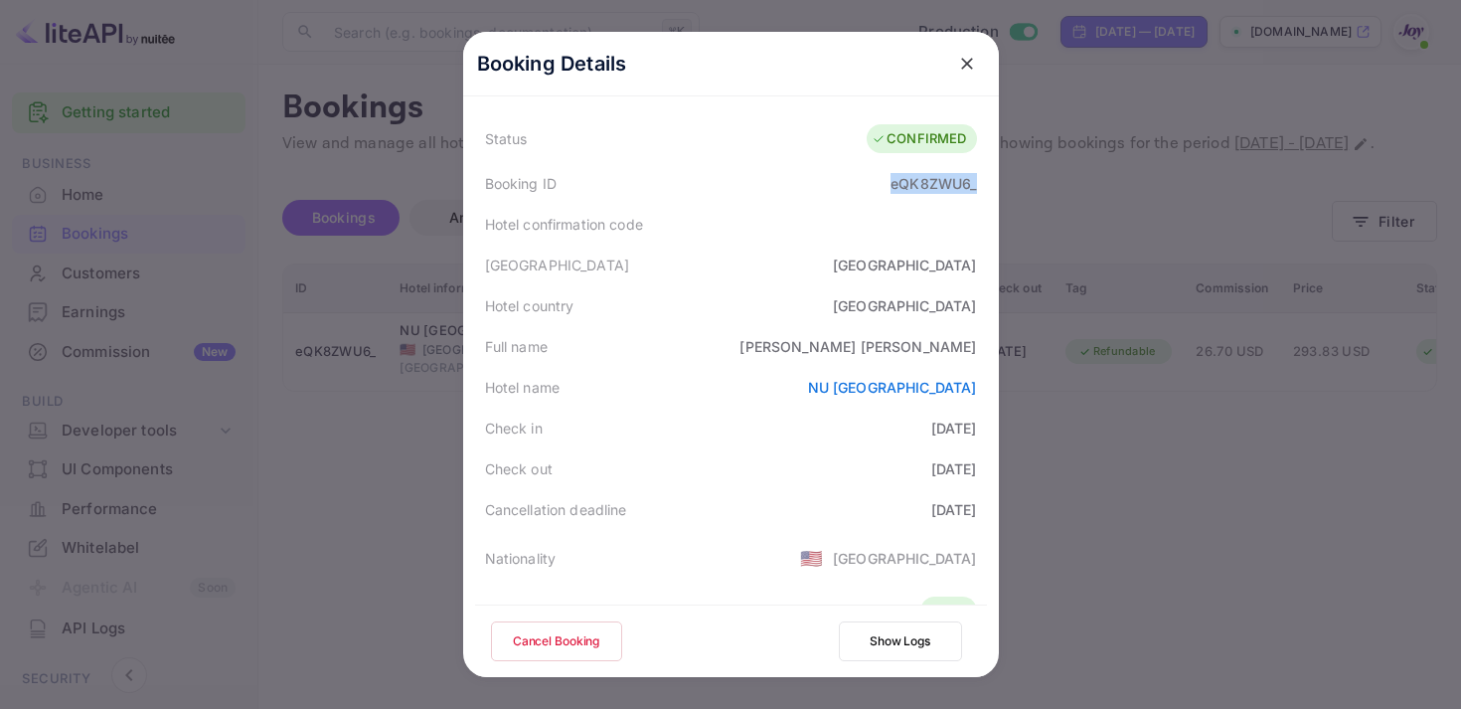
copy div "eQK8ZWU6_"
drag, startPoint x: 883, startPoint y: 184, endPoint x: 1006, endPoint y: 185, distance: 123.3
click at [1006, 185] on div "Booking Details Summary Timeline Message log Status CONFIRMED Booking ID eQK8ZW…" at bounding box center [730, 354] width 599 height 709
click at [961, 51] on button "close" at bounding box center [967, 64] width 36 height 36
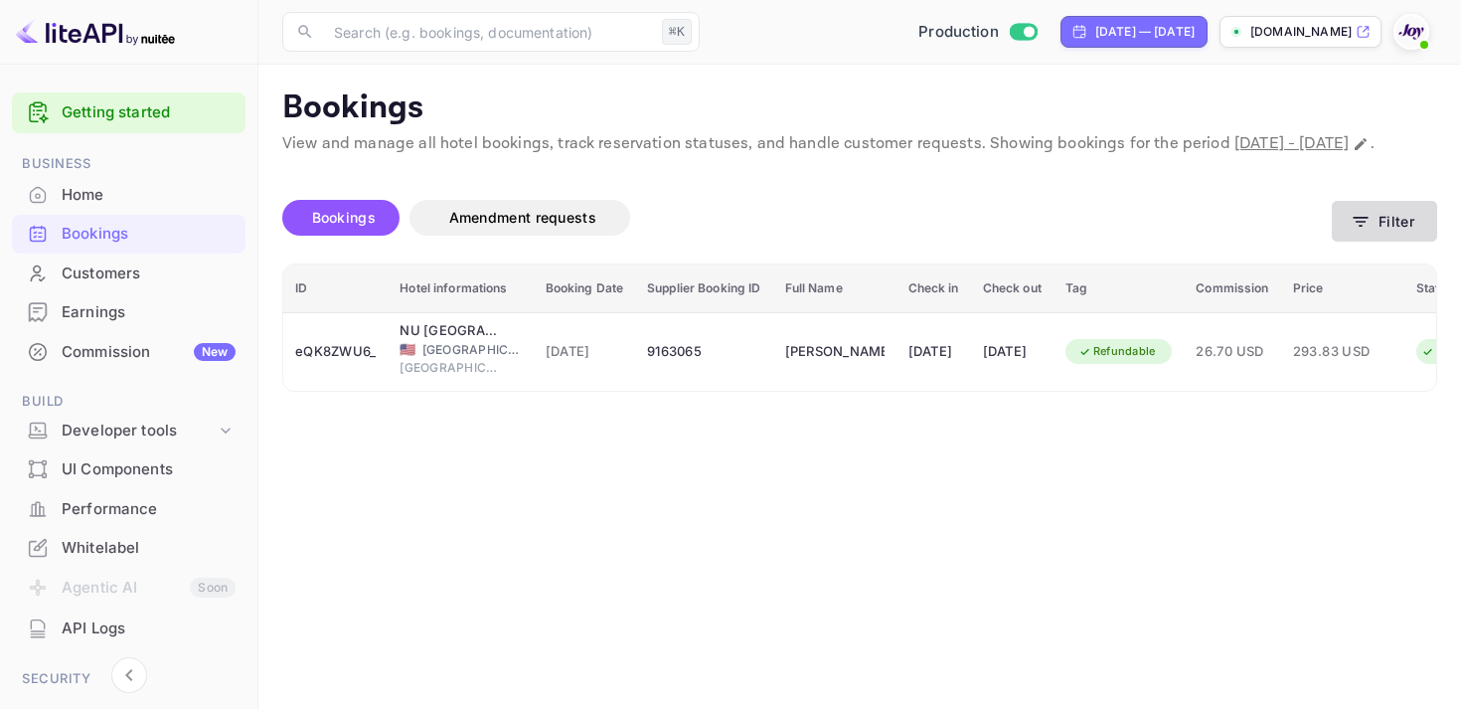
click at [1364, 232] on button "Filter" at bounding box center [1384, 221] width 105 height 41
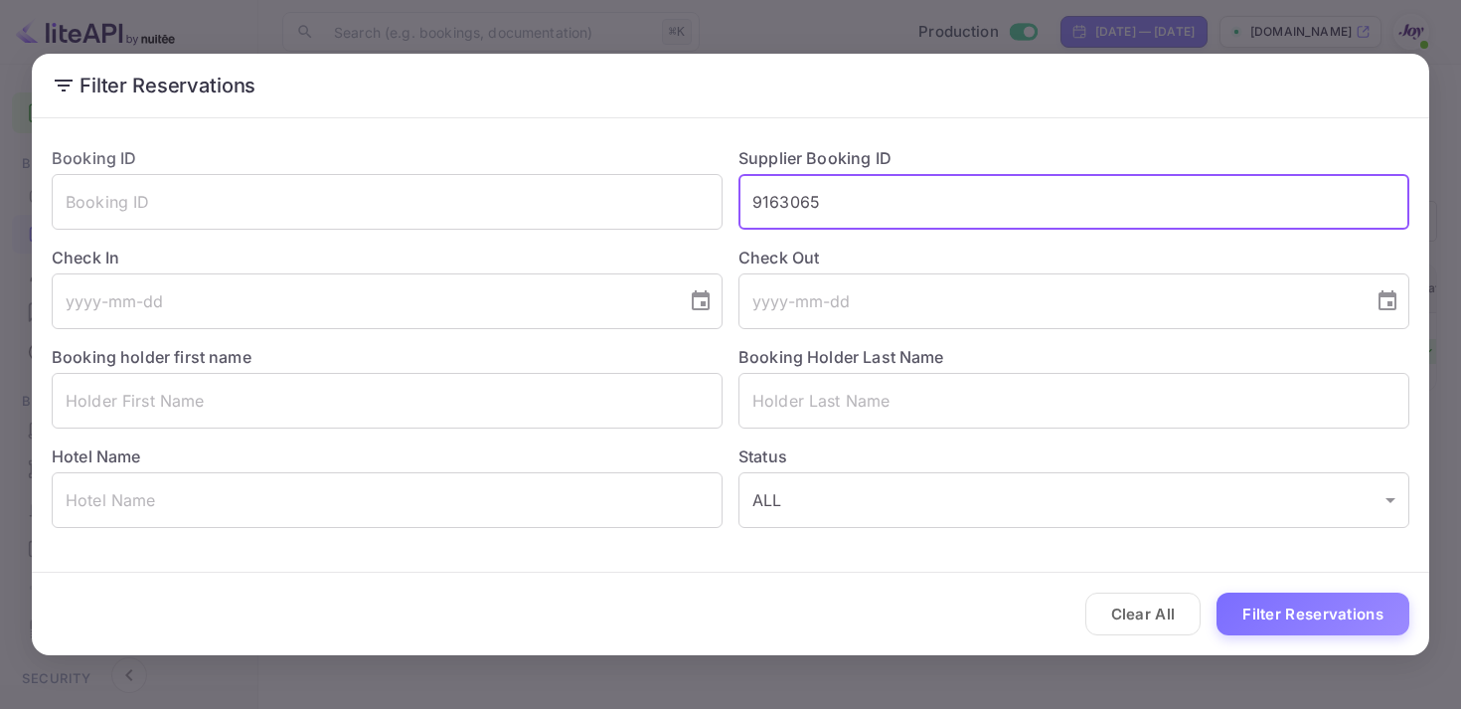
click at [788, 191] on input "9163065" at bounding box center [1074, 202] width 671 height 56
paste input "8900053"
type input "8900053"
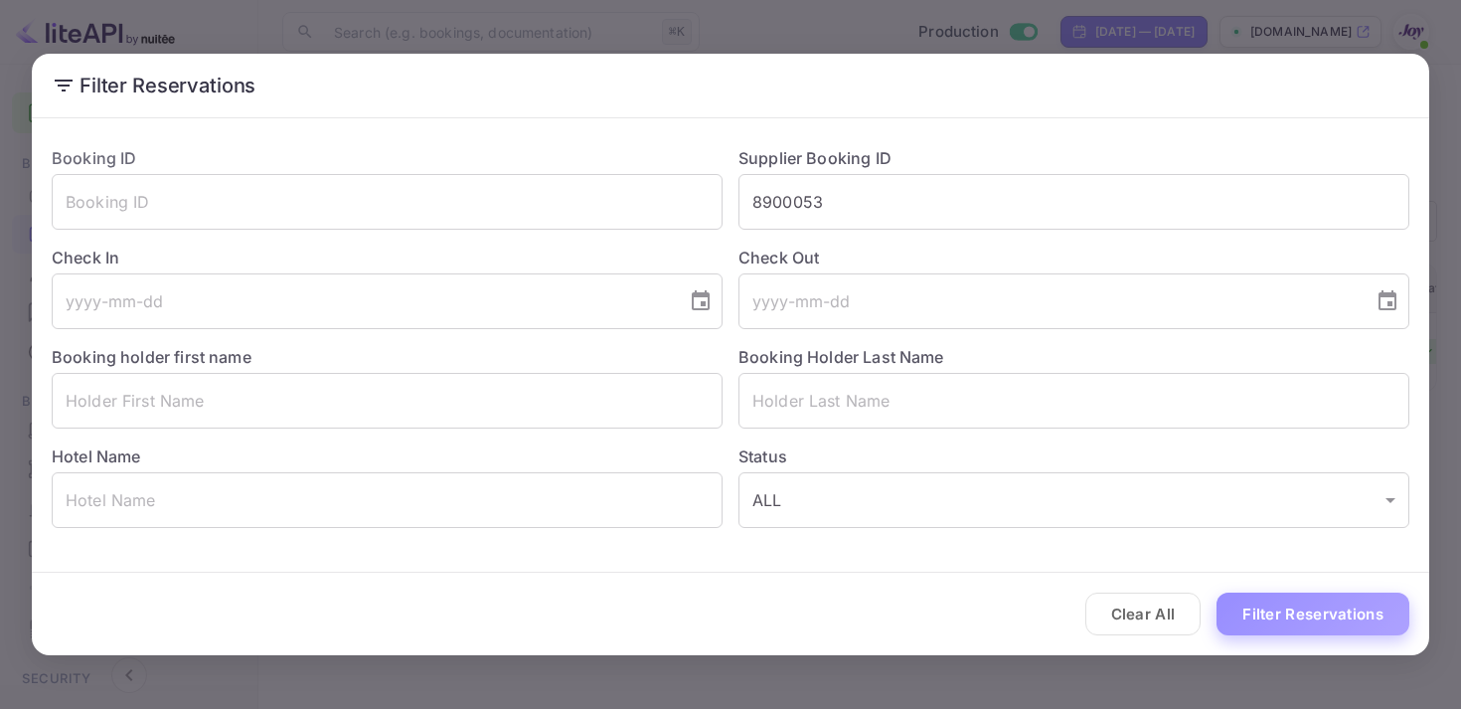
click at [1308, 627] on button "Filter Reservations" at bounding box center [1313, 613] width 193 height 43
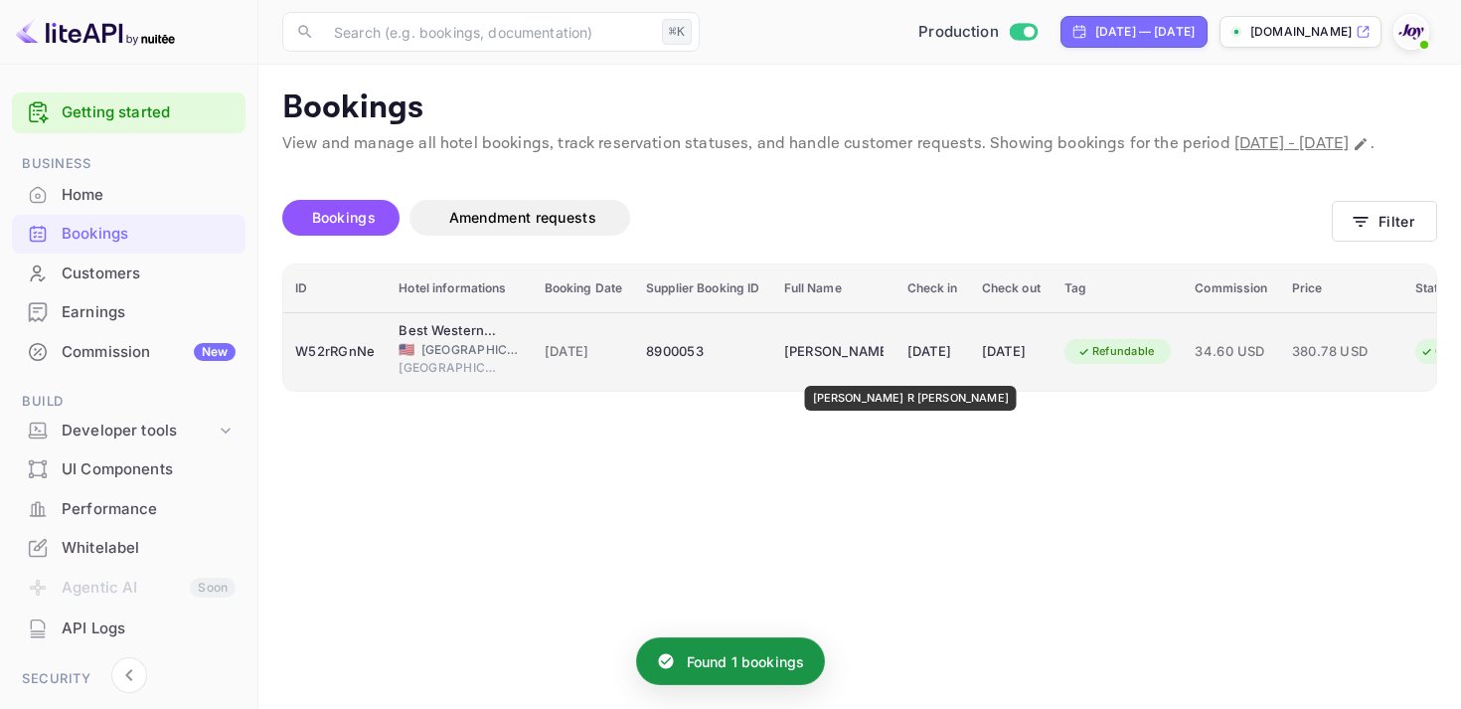
click at [851, 367] on div "[PERSON_NAME] R [PERSON_NAME]" at bounding box center [833, 352] width 99 height 32
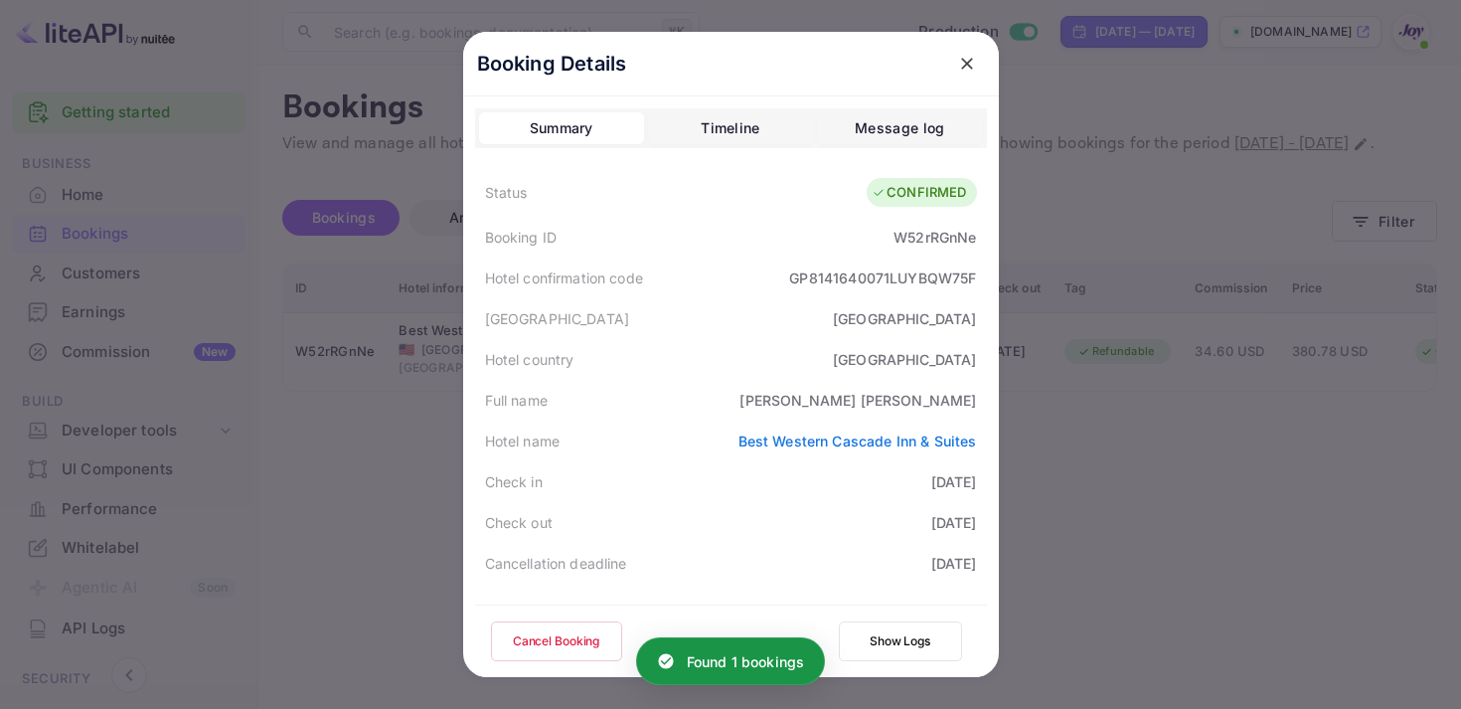
scroll to position [576, 0]
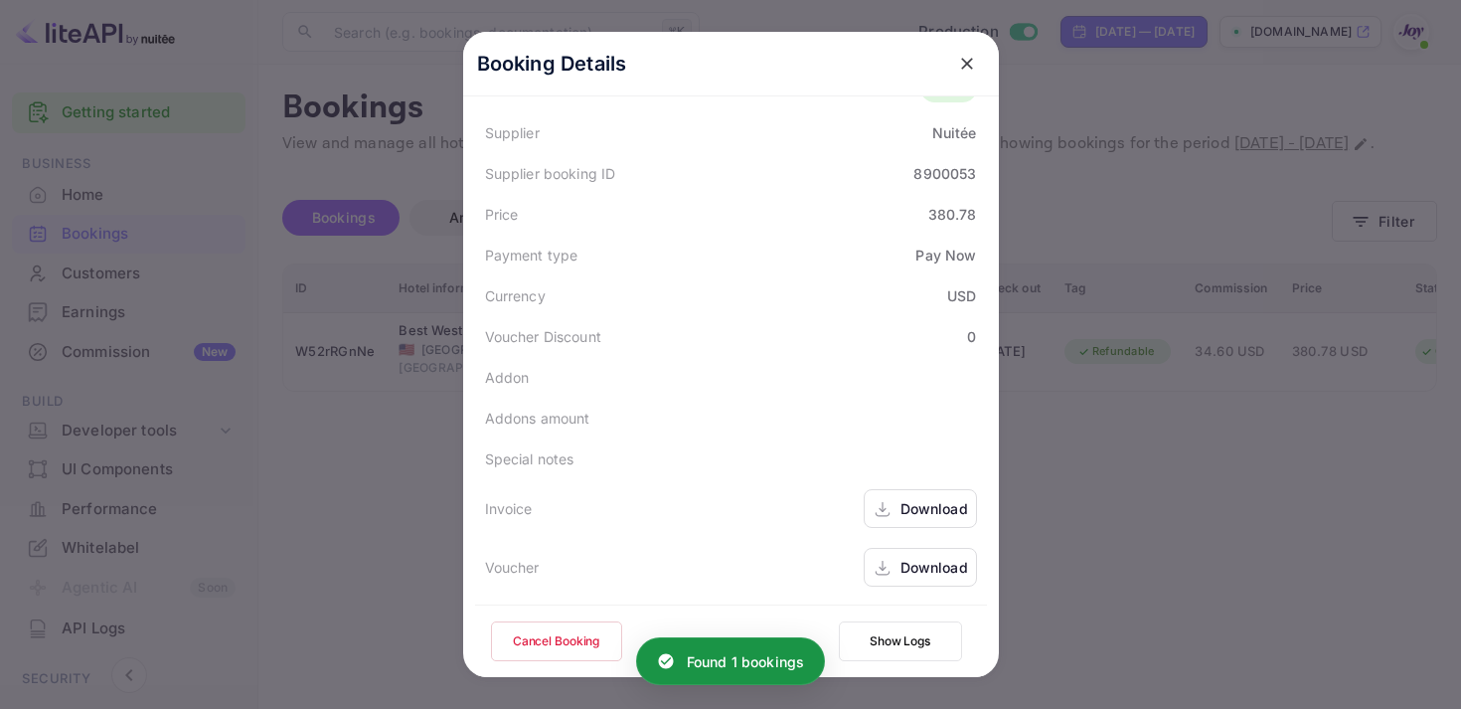
click at [921, 517] on div "Download" at bounding box center [935, 508] width 68 height 21
click at [893, 566] on div "Download" at bounding box center [920, 567] width 113 height 39
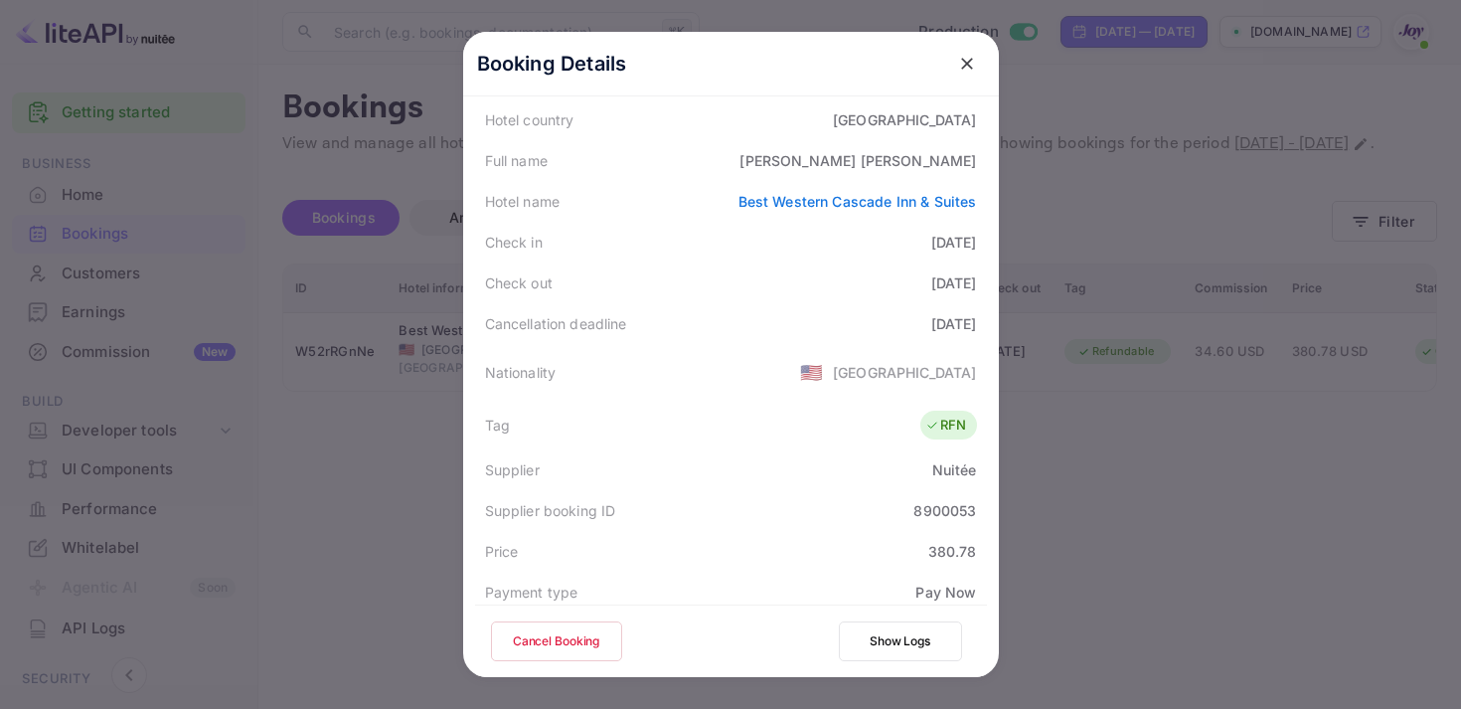
scroll to position [0, 0]
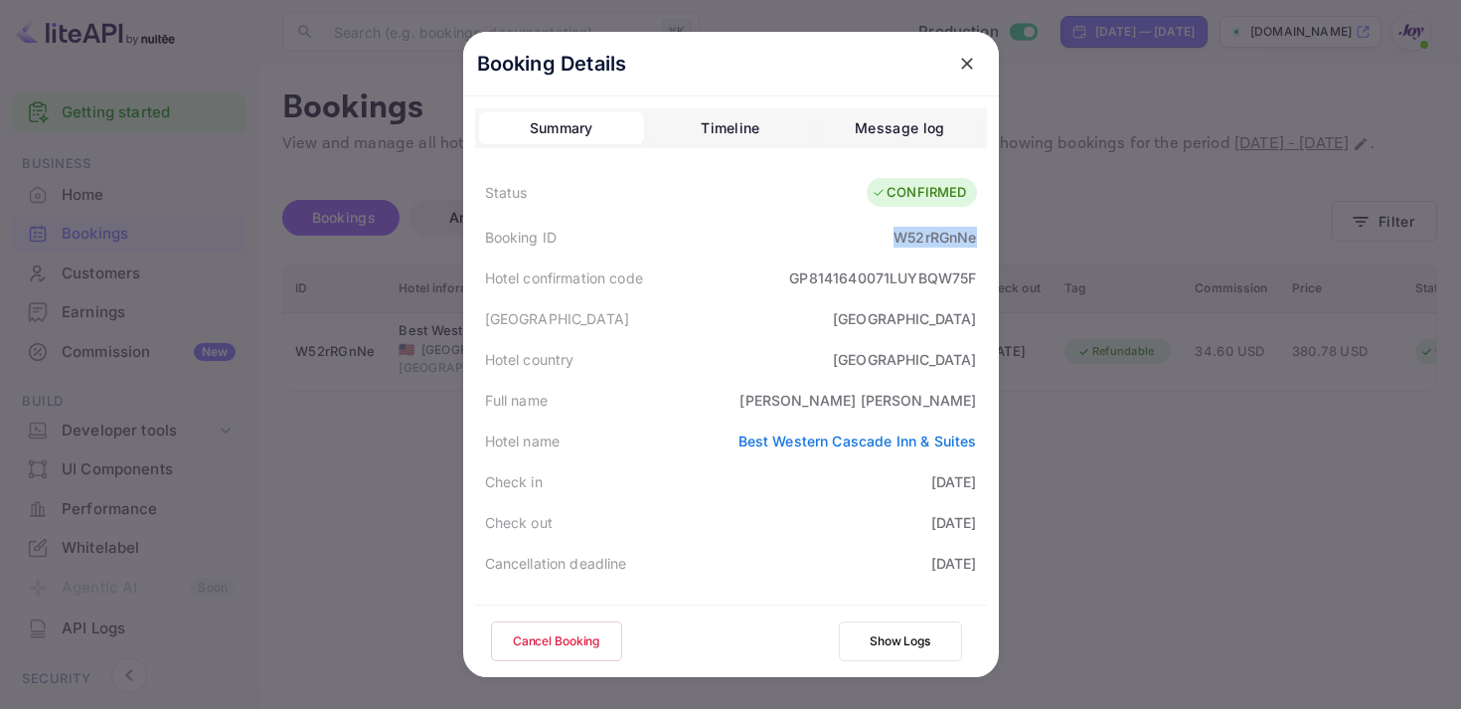
copy div "W52rRGnNe"
drag, startPoint x: 890, startPoint y: 237, endPoint x: 979, endPoint y: 237, distance: 89.5
click at [979, 237] on div "Booking ID W52rRGnNe" at bounding box center [731, 237] width 512 height 41
click at [955, 67] on button "close" at bounding box center [967, 64] width 36 height 36
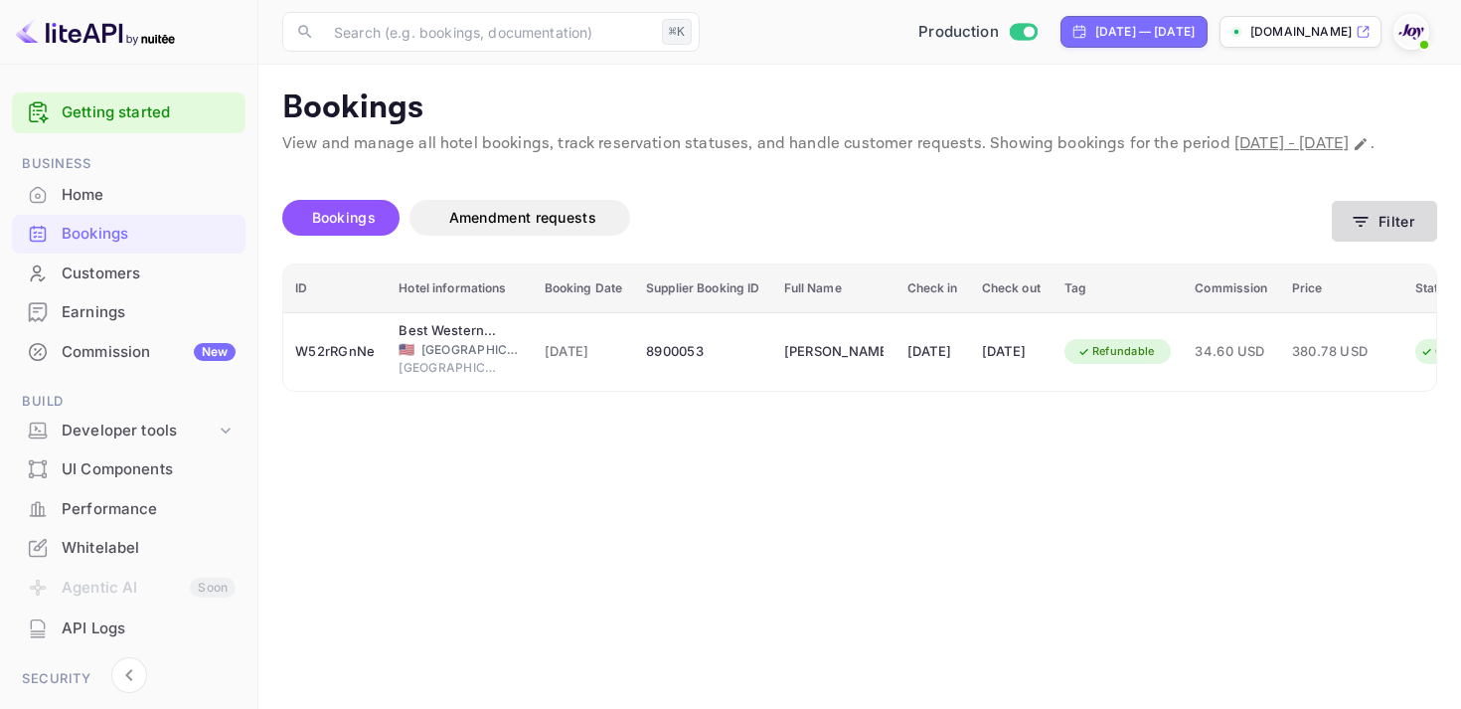
click at [1368, 232] on icon "button" at bounding box center [1361, 222] width 20 height 20
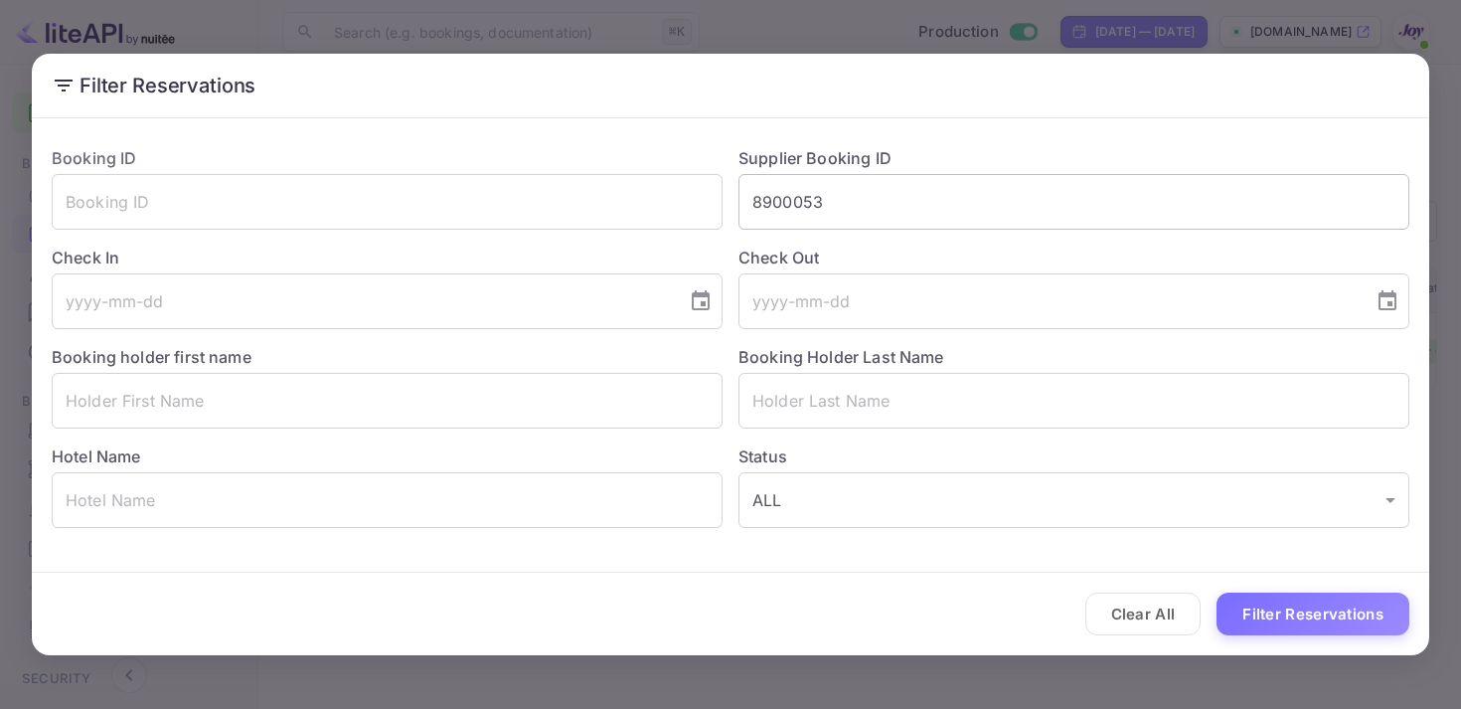
click at [801, 212] on input "8900053" at bounding box center [1074, 202] width 671 height 56
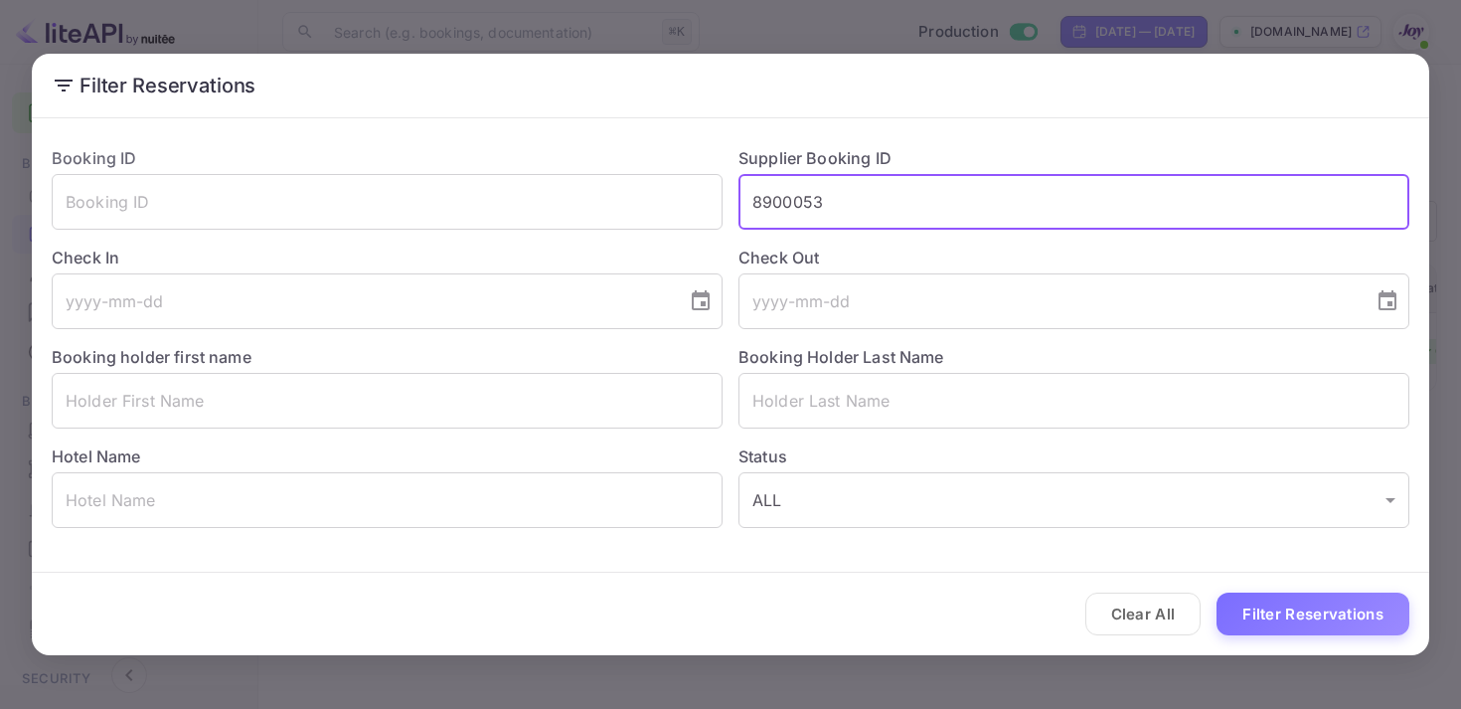
click at [801, 212] on input "8900053" at bounding box center [1074, 202] width 671 height 56
paste input "9355420"
type input "9355420"
click at [1308, 601] on button "Filter Reservations" at bounding box center [1313, 613] width 193 height 43
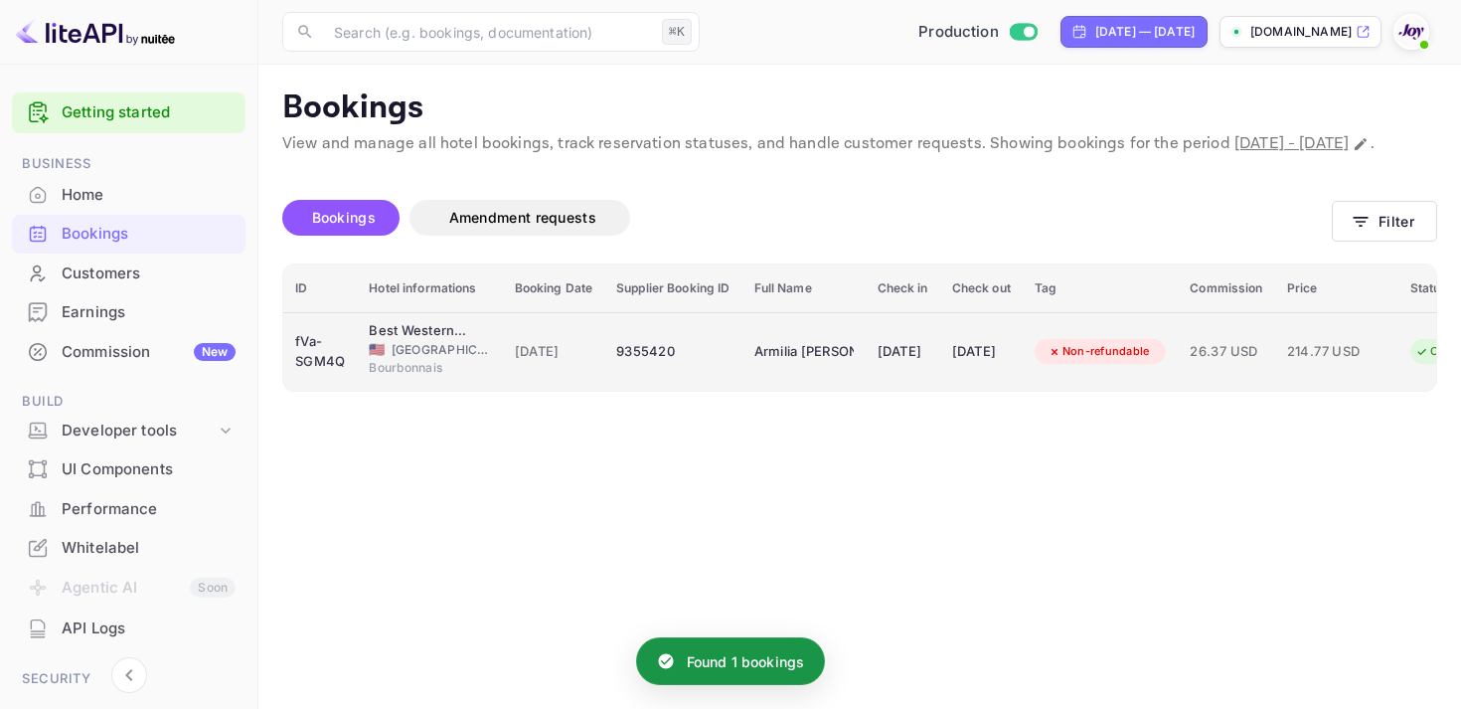
click at [992, 368] on div "[DATE]" at bounding box center [981, 352] width 59 height 32
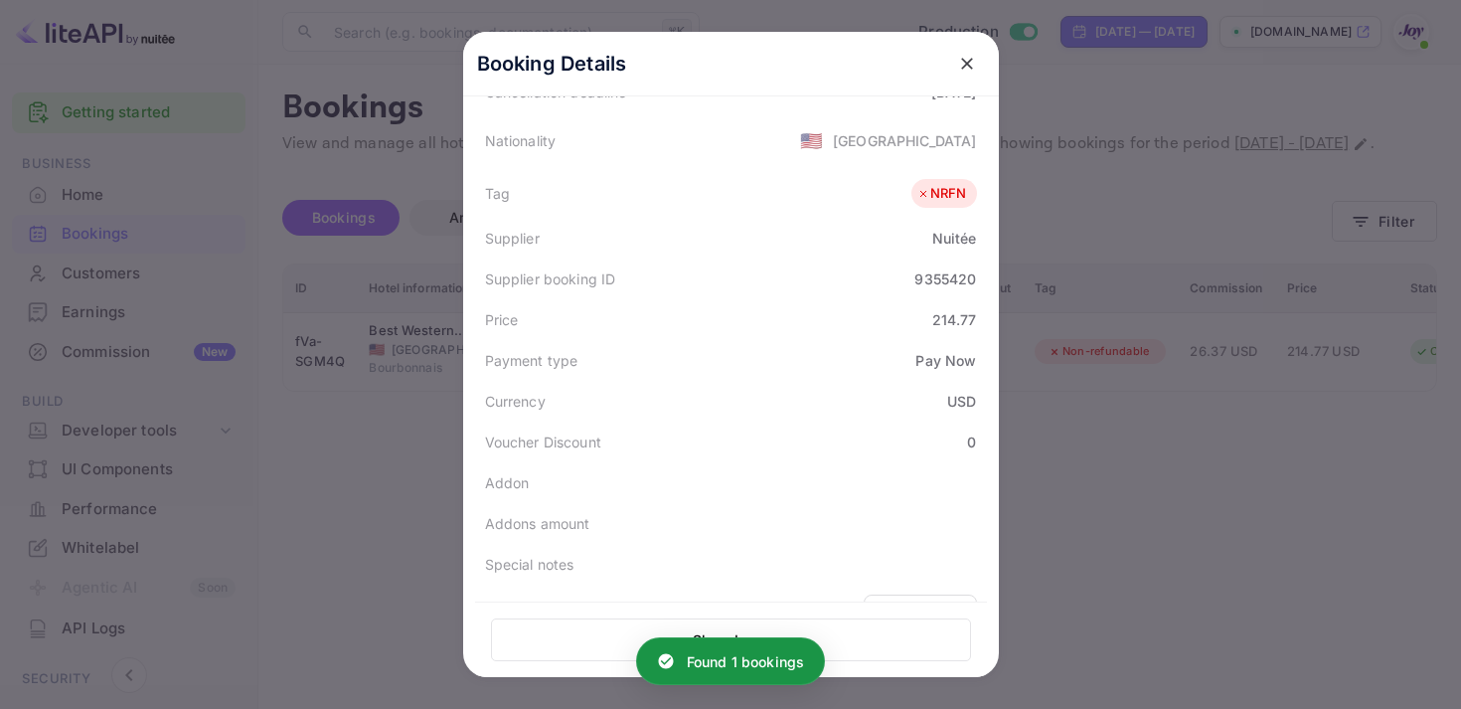
scroll to position [579, 0]
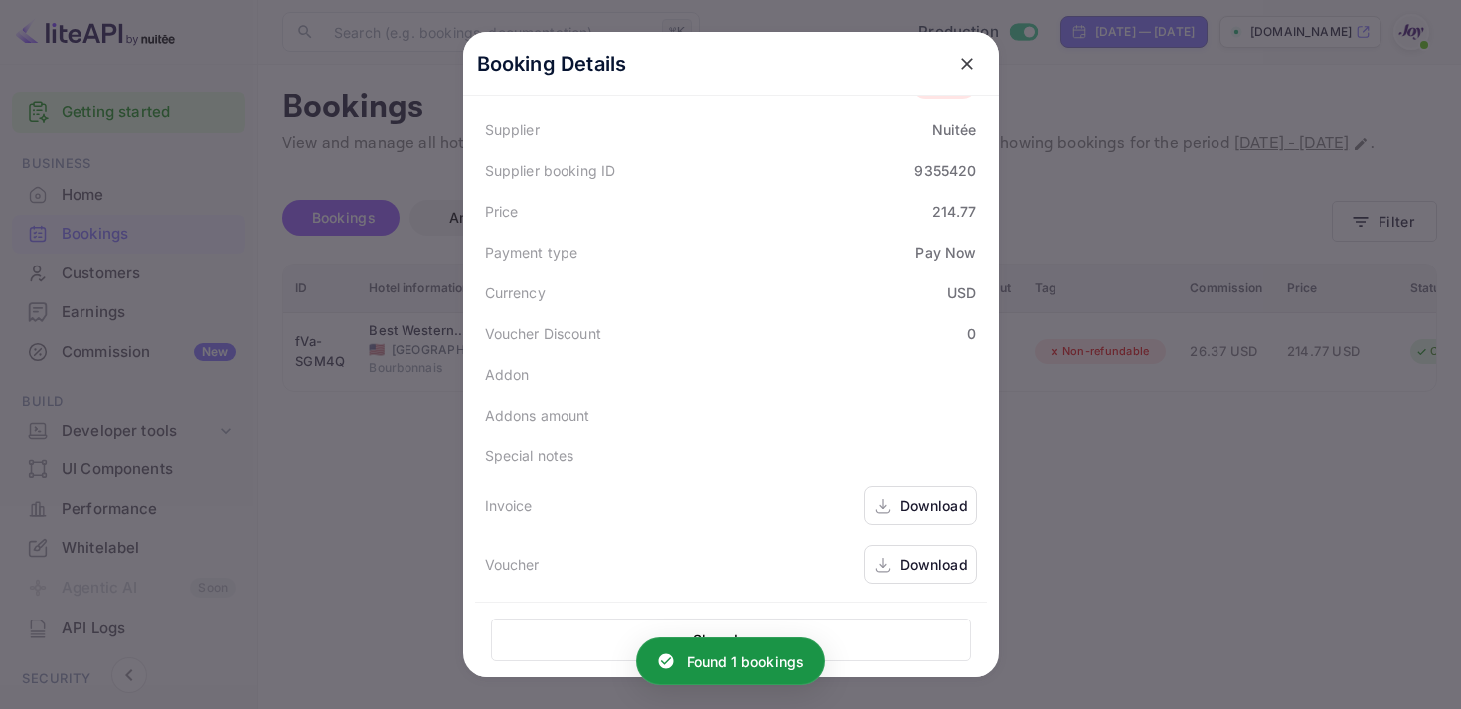
click at [925, 518] on div "Download" at bounding box center [920, 505] width 113 height 39
click at [922, 584] on div "Voucher Download" at bounding box center [731, 564] width 512 height 59
click at [917, 567] on div "Download" at bounding box center [935, 564] width 68 height 21
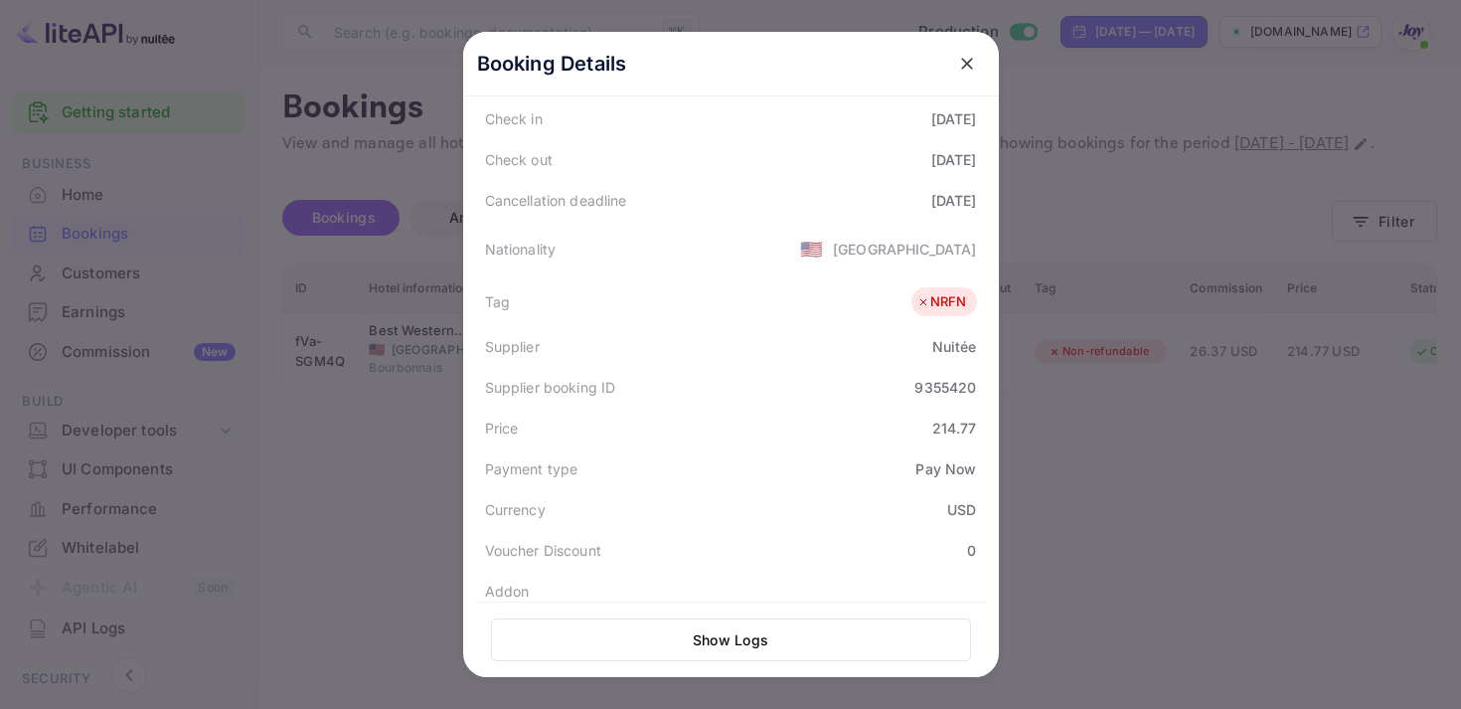
scroll to position [356, 0]
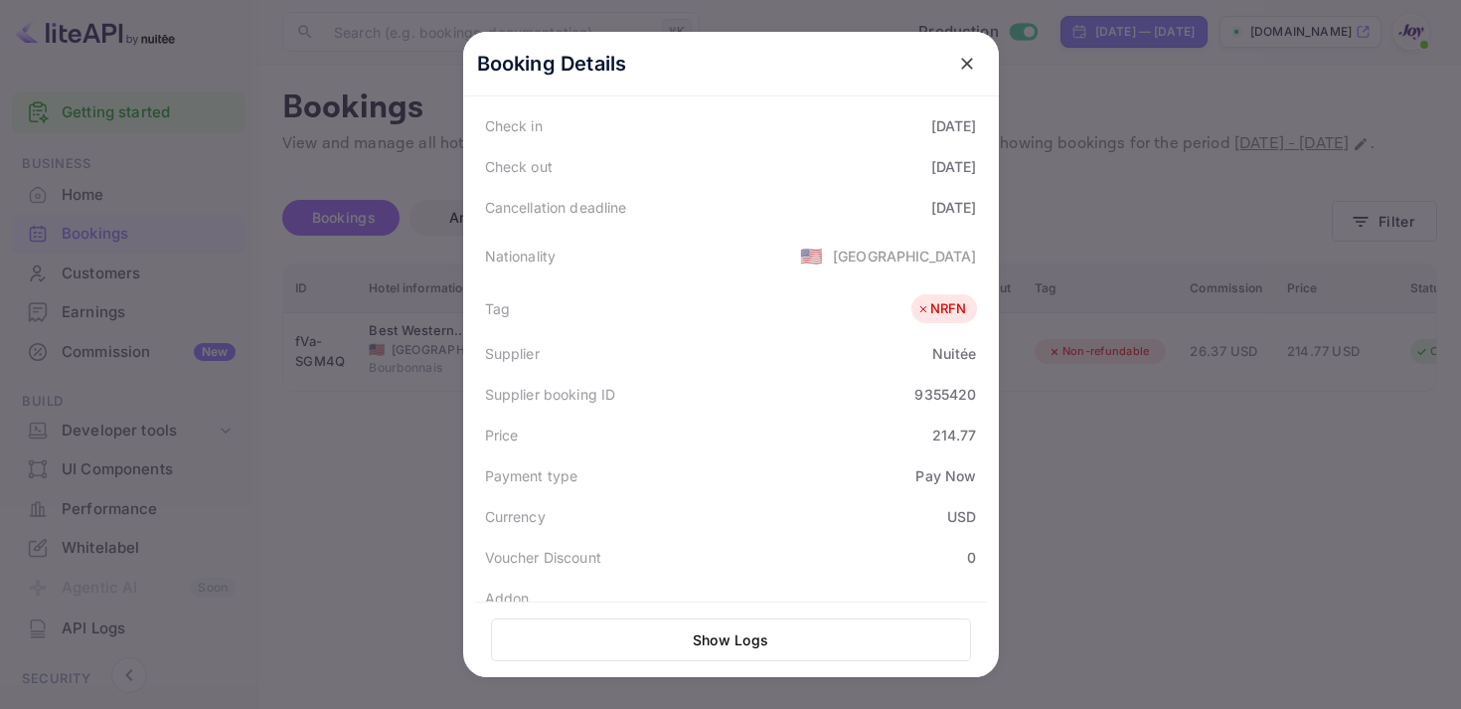
click at [962, 65] on icon "close" at bounding box center [967, 64] width 20 height 20
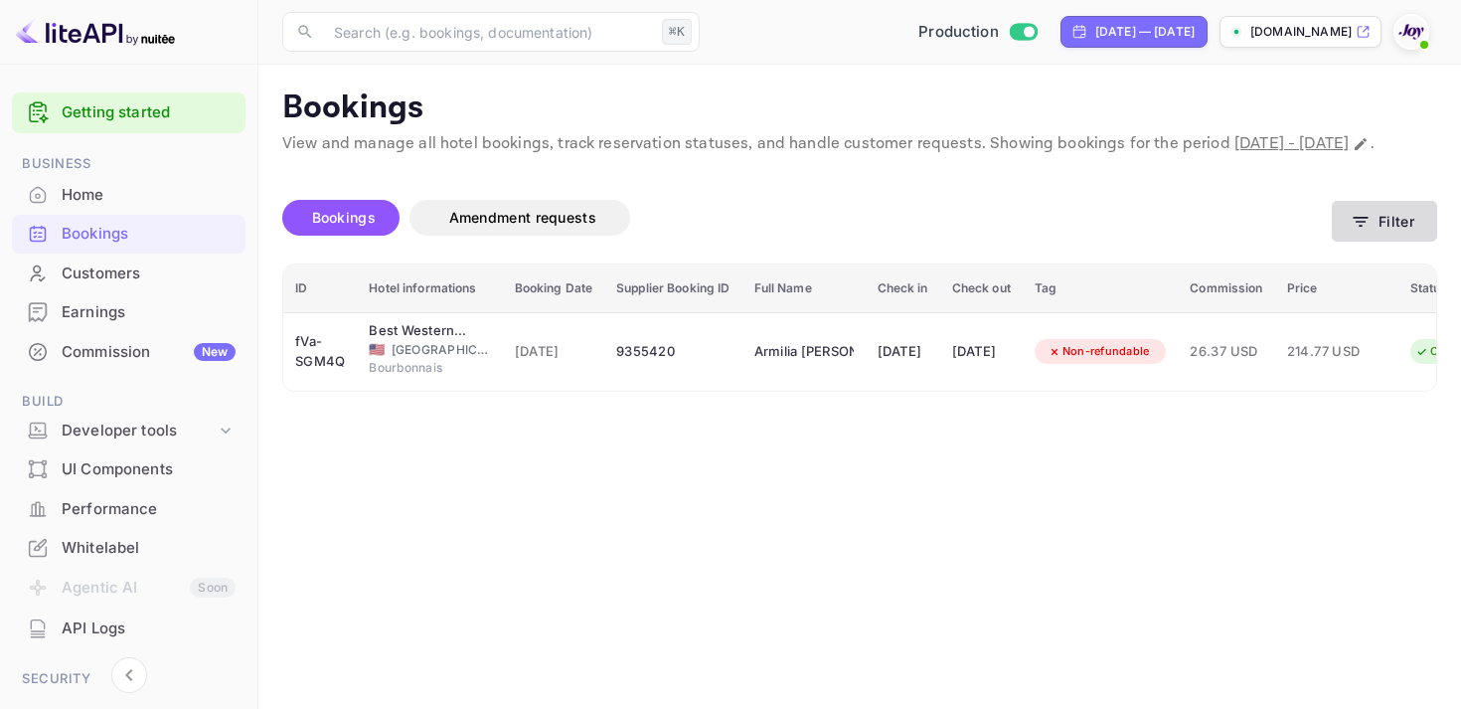
click at [1371, 242] on button "Filter" at bounding box center [1384, 221] width 105 height 41
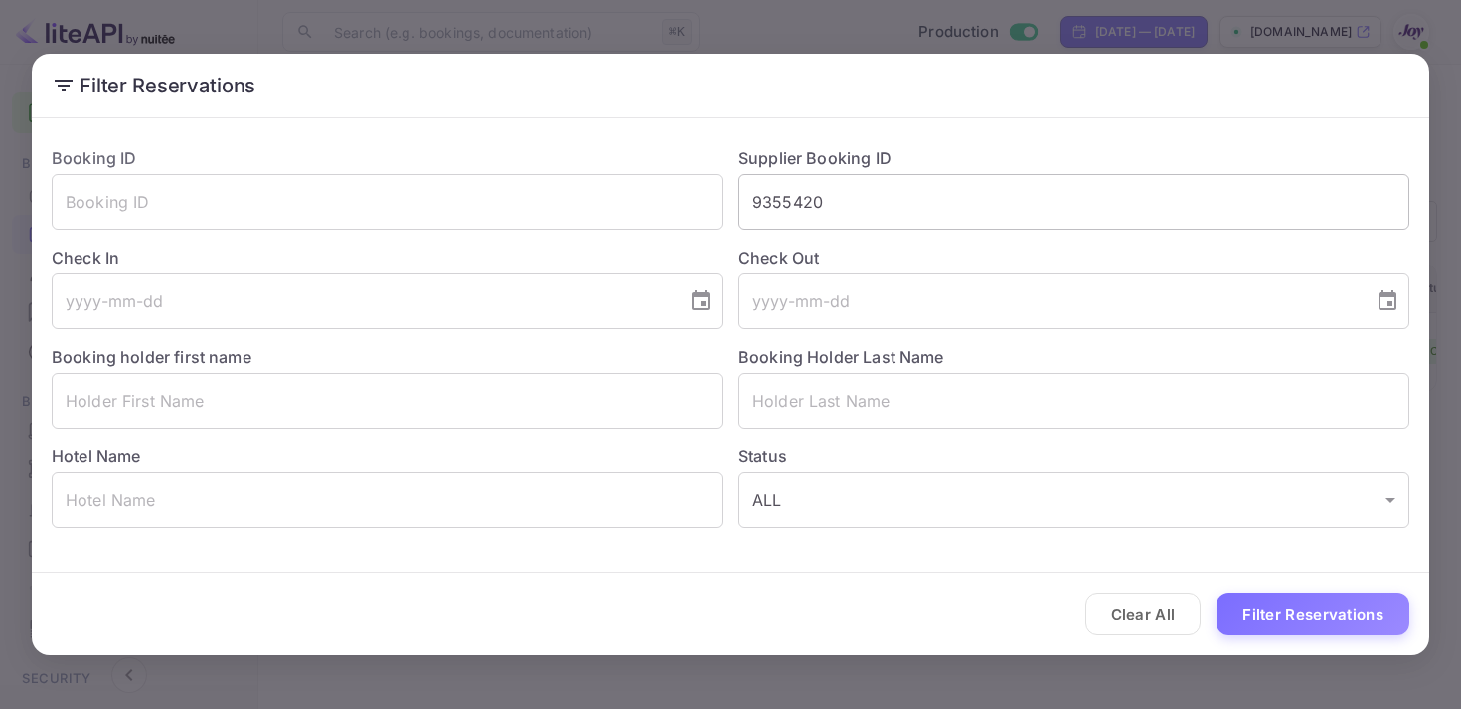
click at [803, 205] on input "9355420" at bounding box center [1074, 202] width 671 height 56
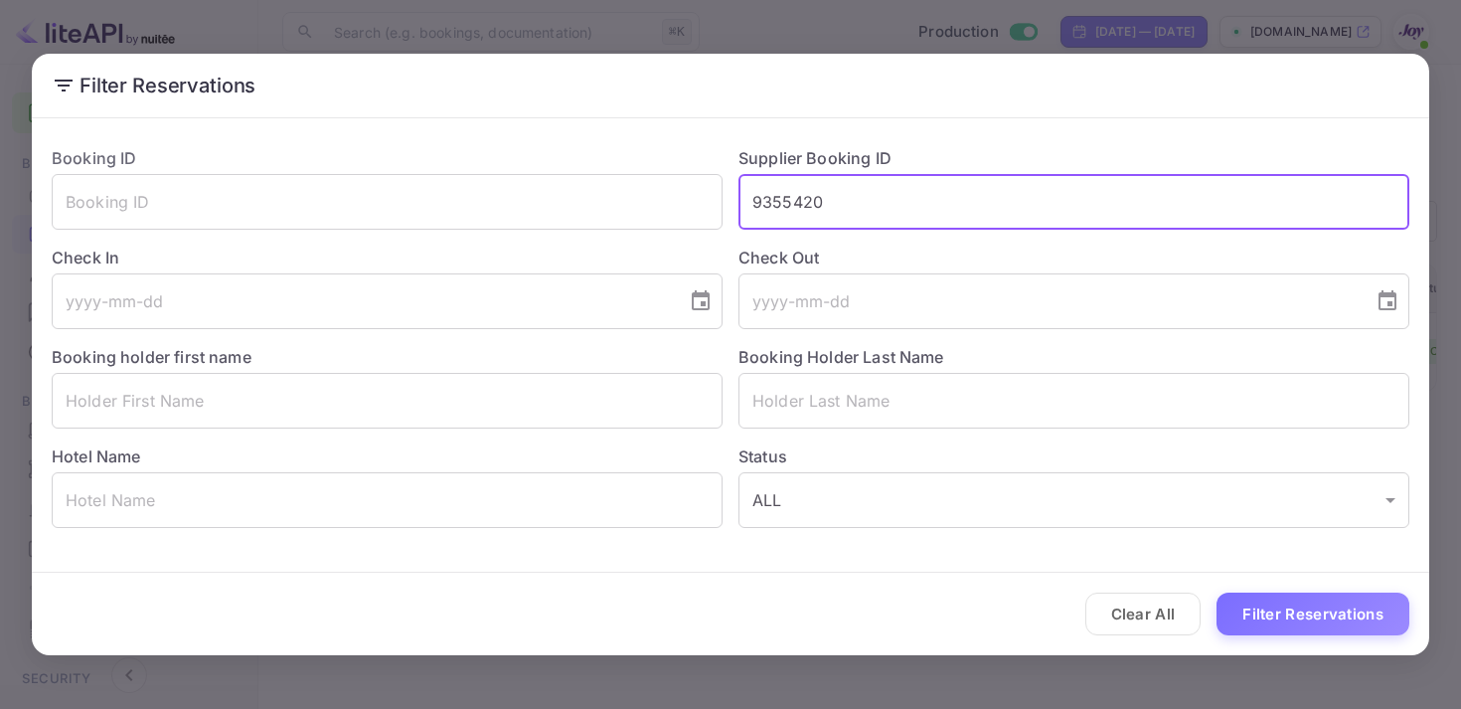
click at [803, 205] on input "9355420" at bounding box center [1074, 202] width 671 height 56
paste input "844955"
type input "8449550"
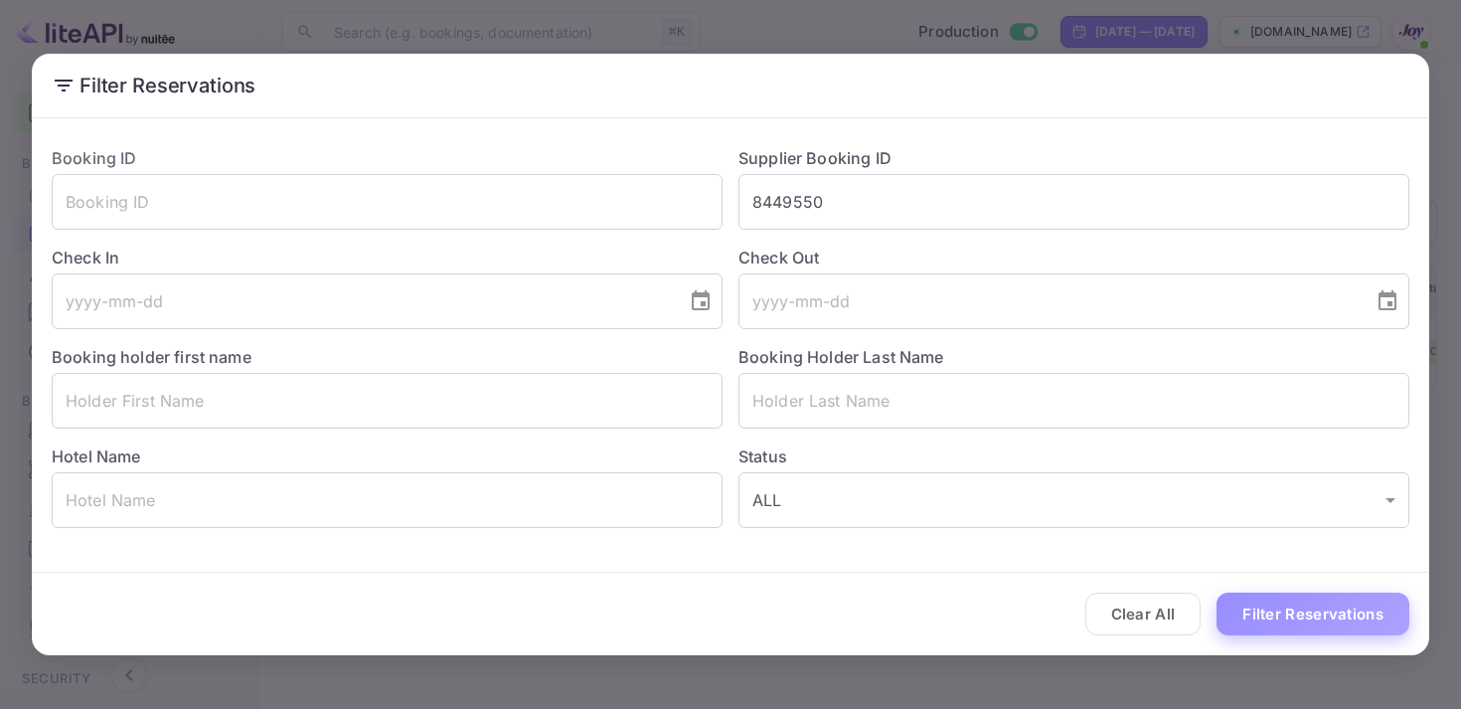
click at [1266, 608] on button "Filter Reservations" at bounding box center [1313, 613] width 193 height 43
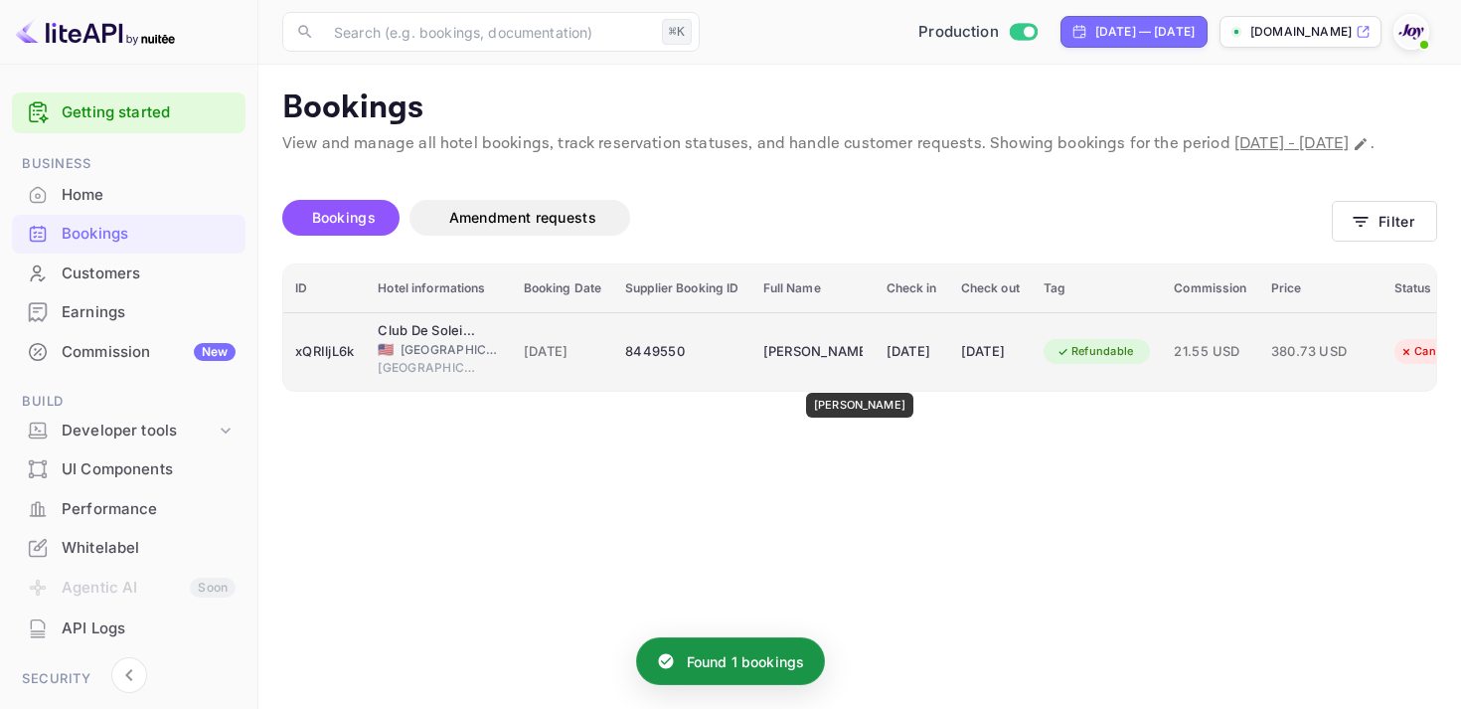
click at [858, 368] on div "[PERSON_NAME]" at bounding box center [812, 352] width 99 height 32
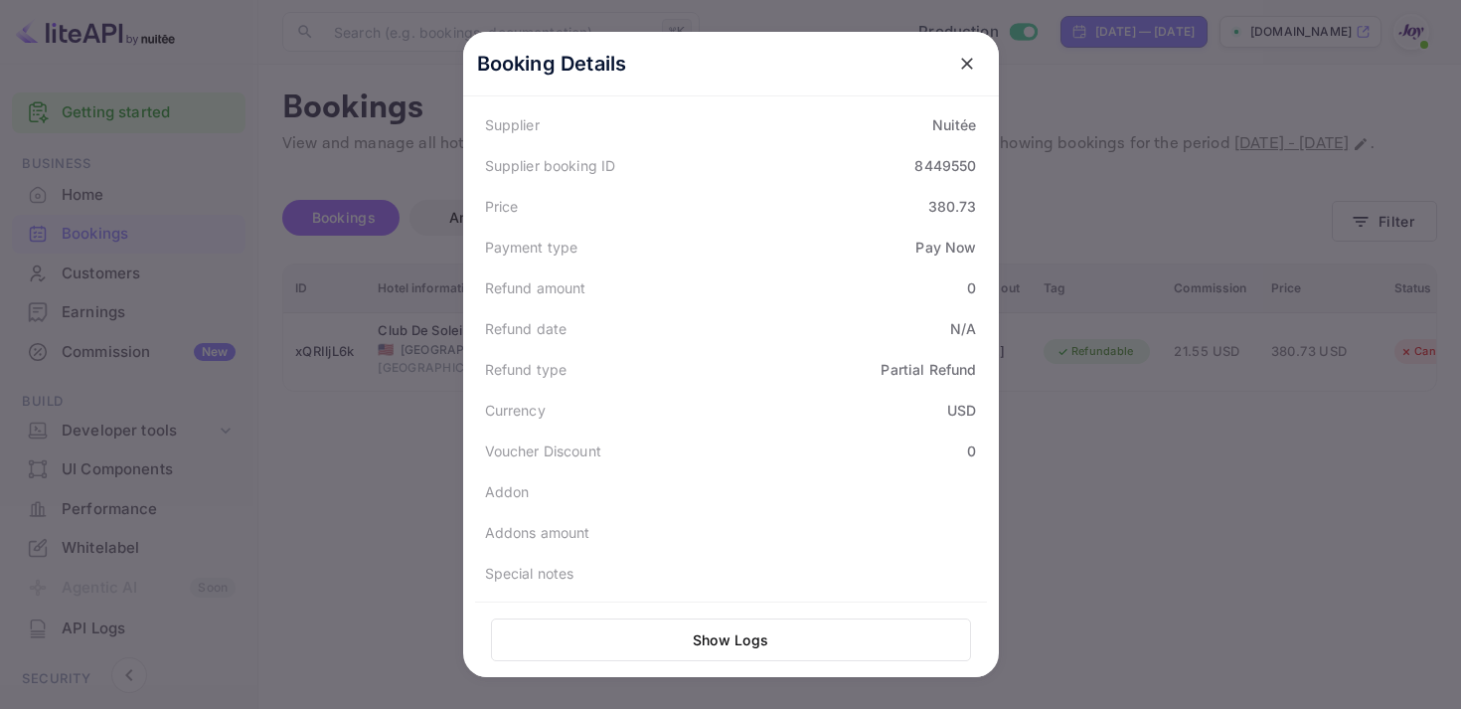
scroll to position [558, 0]
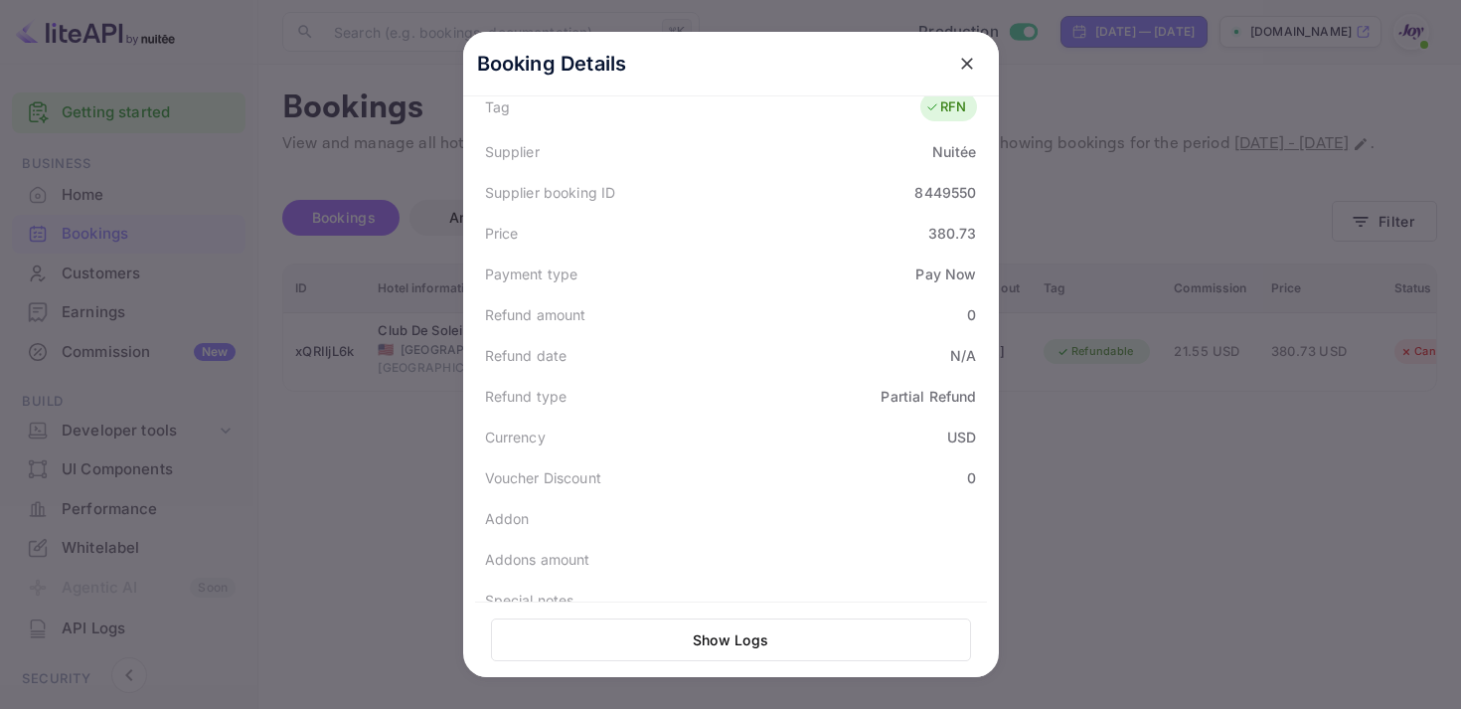
click at [927, 194] on div "8449550" at bounding box center [945, 192] width 62 height 21
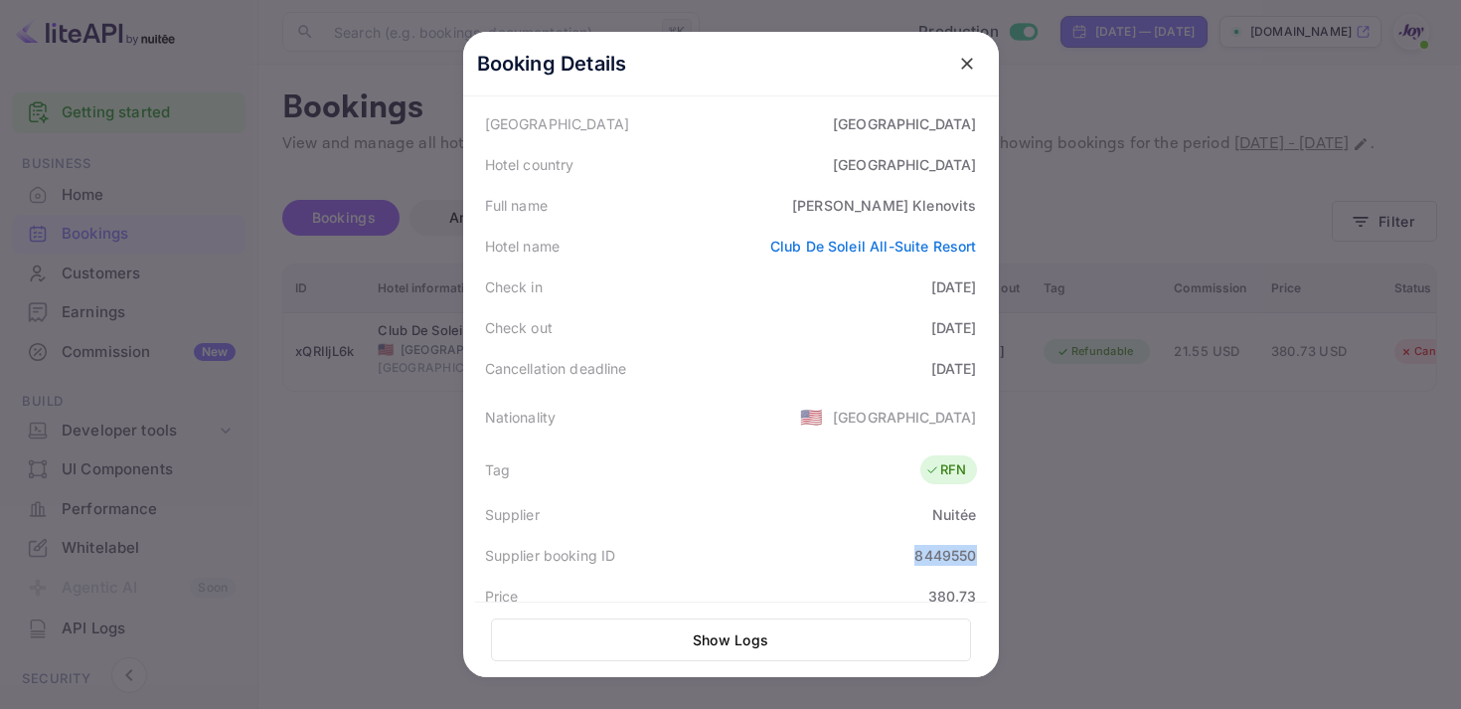
scroll to position [0, 0]
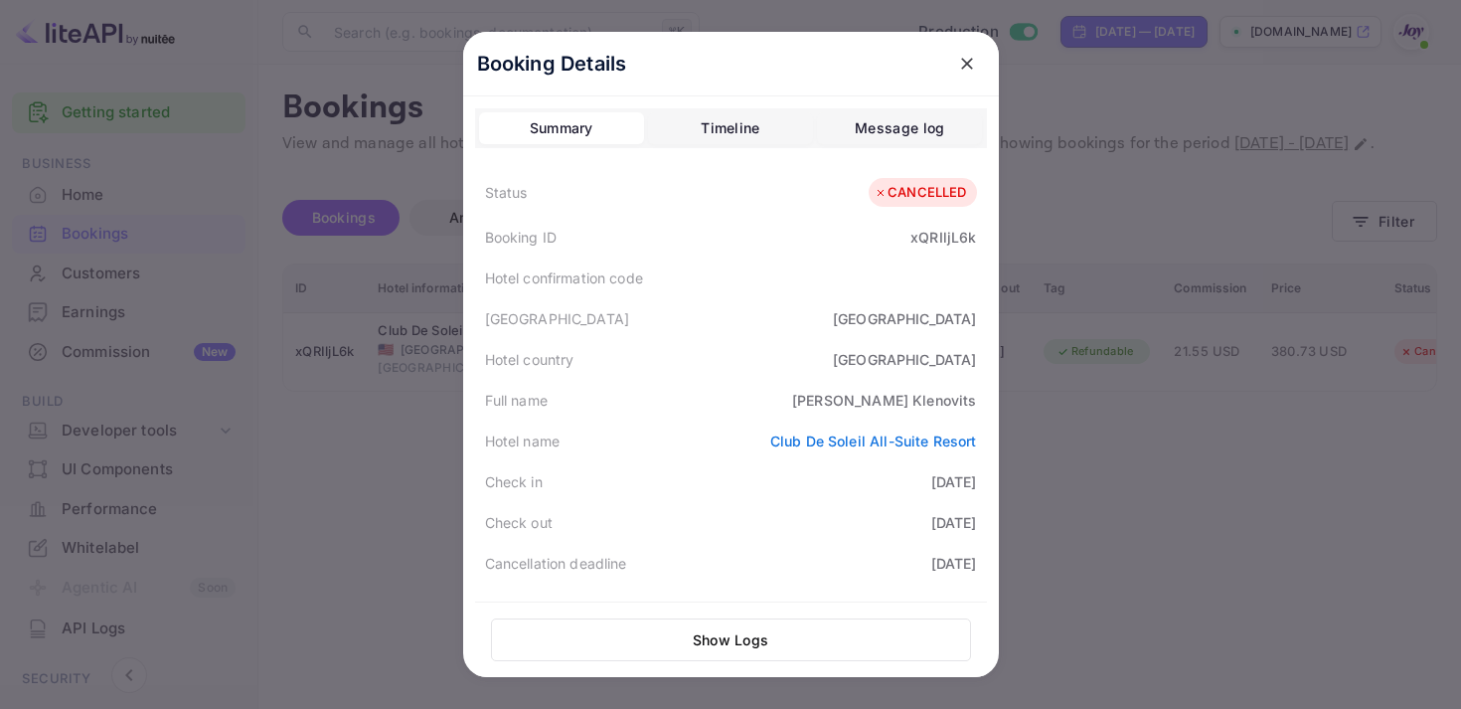
click at [936, 224] on div "Booking ID xQRIljL6k" at bounding box center [731, 237] width 512 height 41
copy div "xQRIljL6k"
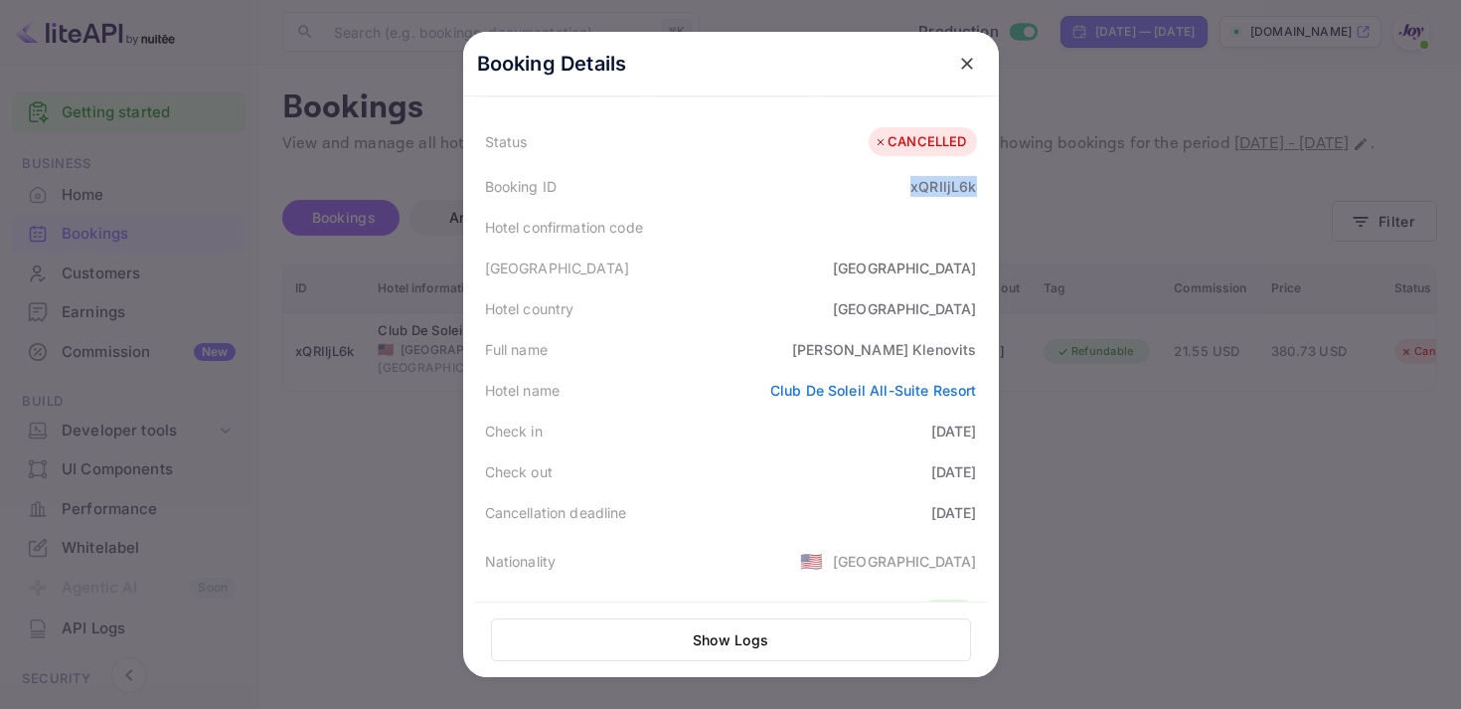
click at [950, 69] on button "close" at bounding box center [967, 64] width 36 height 36
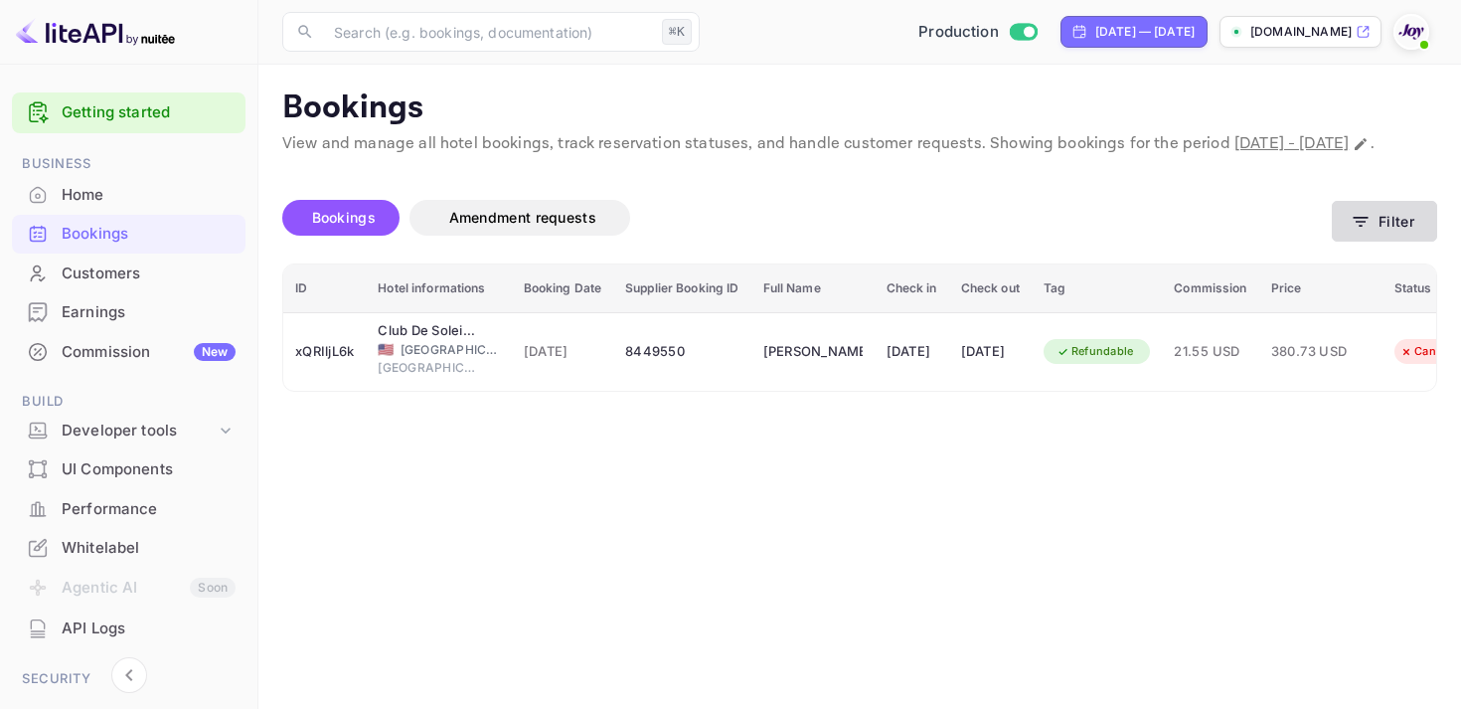
click at [1363, 232] on icon "button" at bounding box center [1361, 222] width 20 height 20
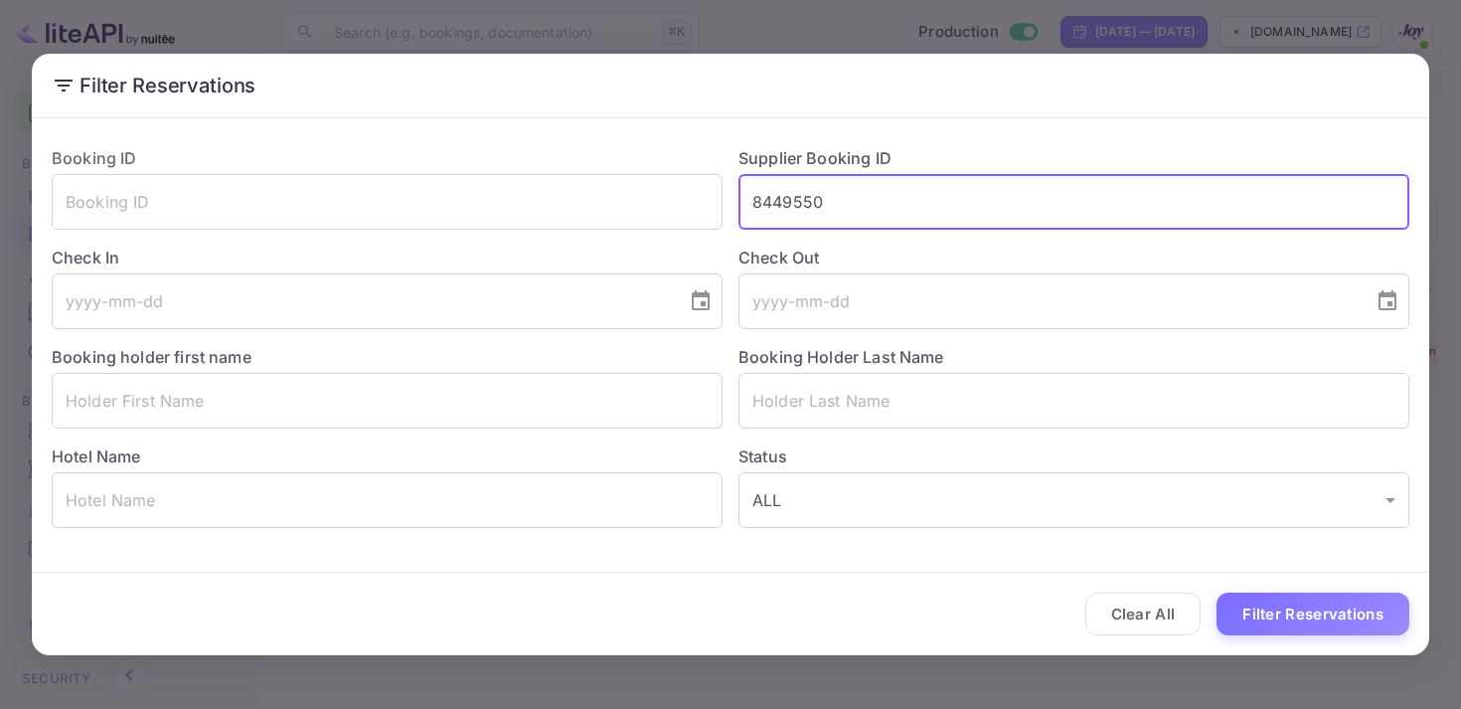
click at [815, 205] on input "8449550" at bounding box center [1074, 202] width 671 height 56
paste input "978855"
type input "8978855"
click at [1277, 617] on button "Filter Reservations" at bounding box center [1313, 613] width 193 height 43
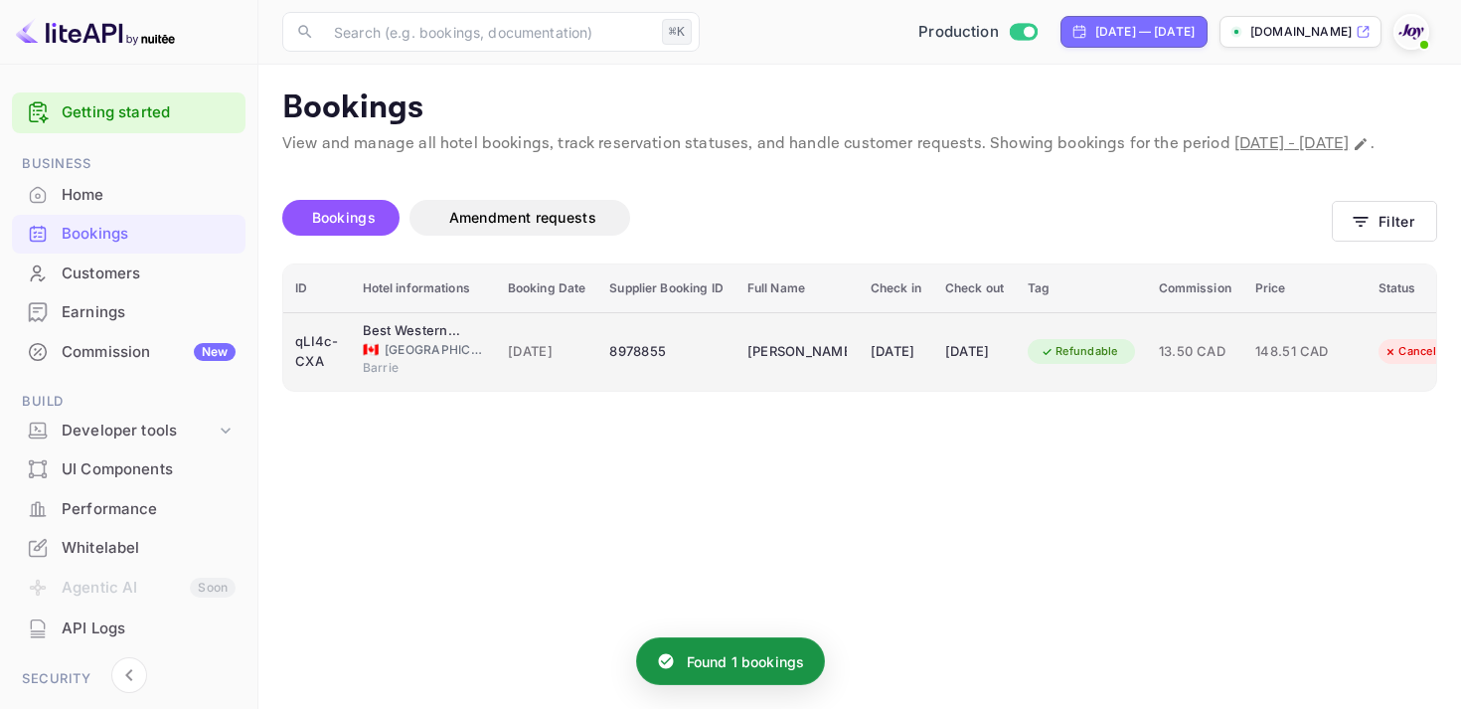
click at [853, 388] on td "[PERSON_NAME]" at bounding box center [797, 351] width 123 height 79
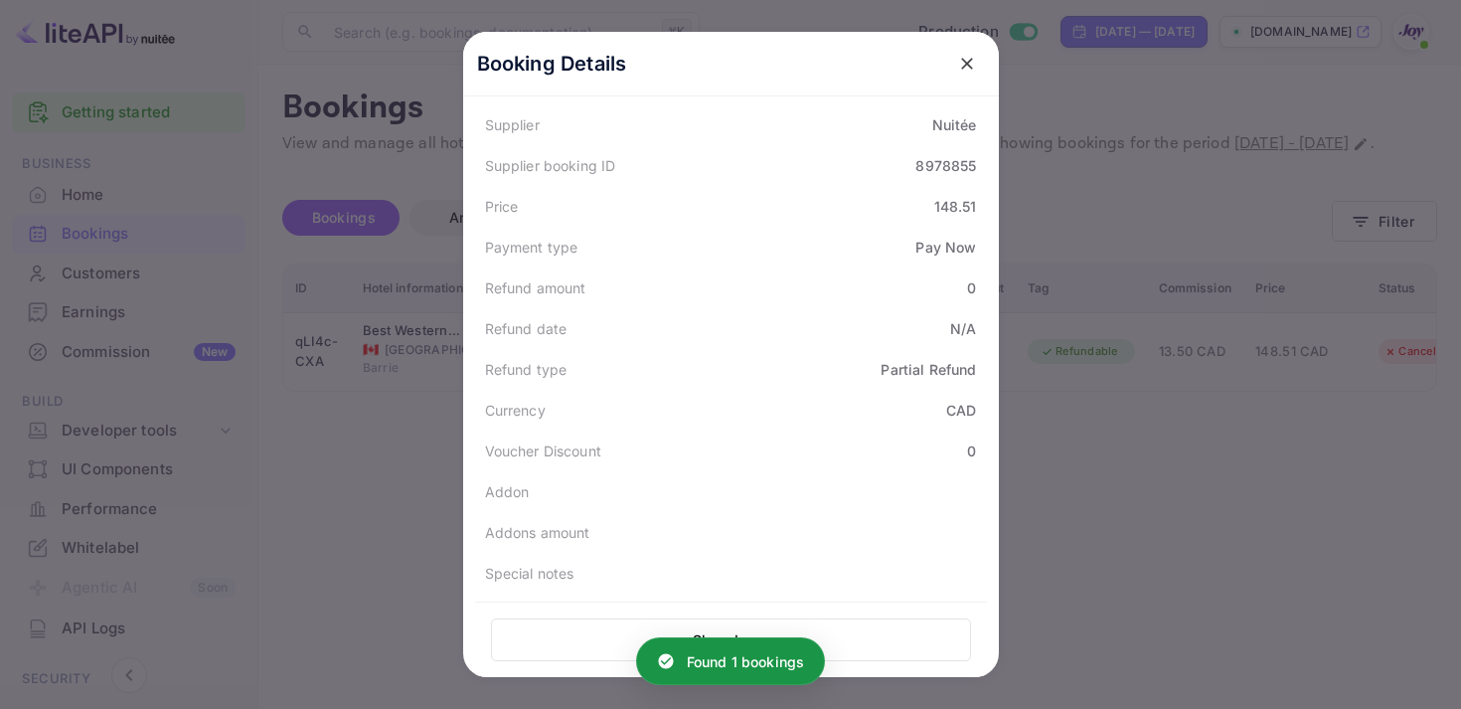
scroll to position [0, 0]
